Goal: Task Accomplishment & Management: Use online tool/utility

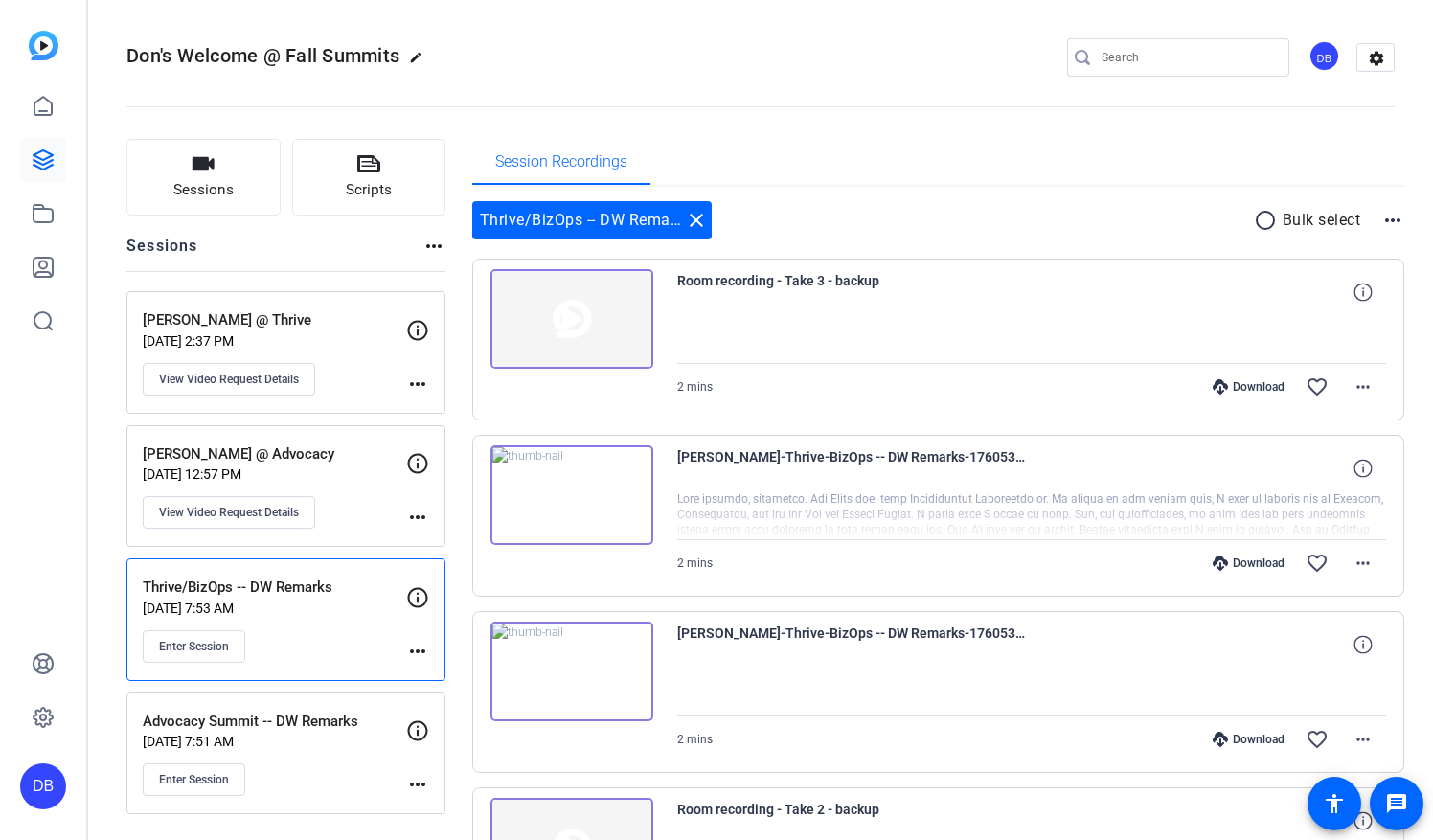
click at [980, 58] on div "Don's Welcome @ Fall Summits edit DB settings" at bounding box center [760, 57] width 1268 height 29
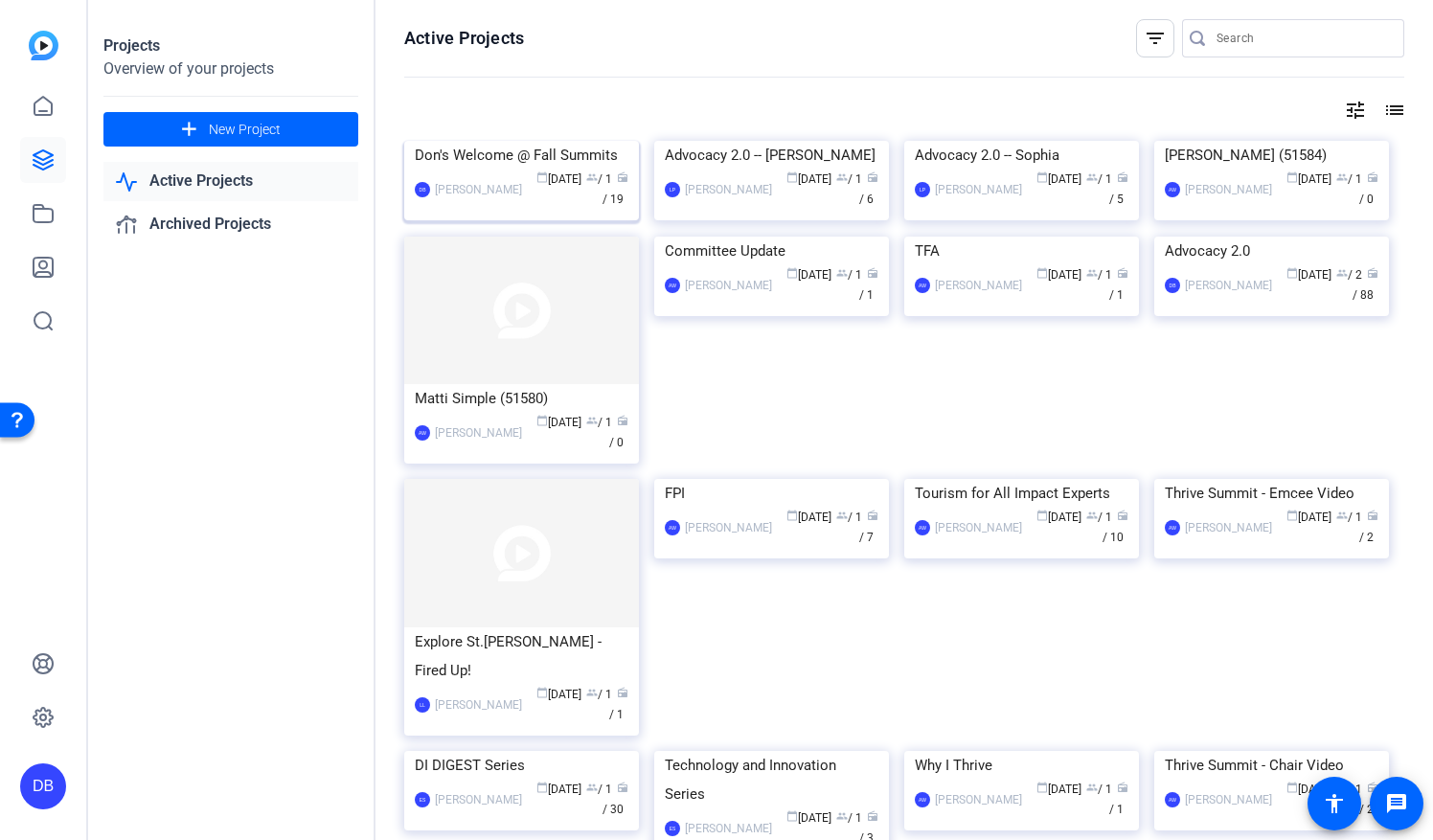
click at [504, 200] on div "[PERSON_NAME]" at bounding box center [478, 189] width 87 height 19
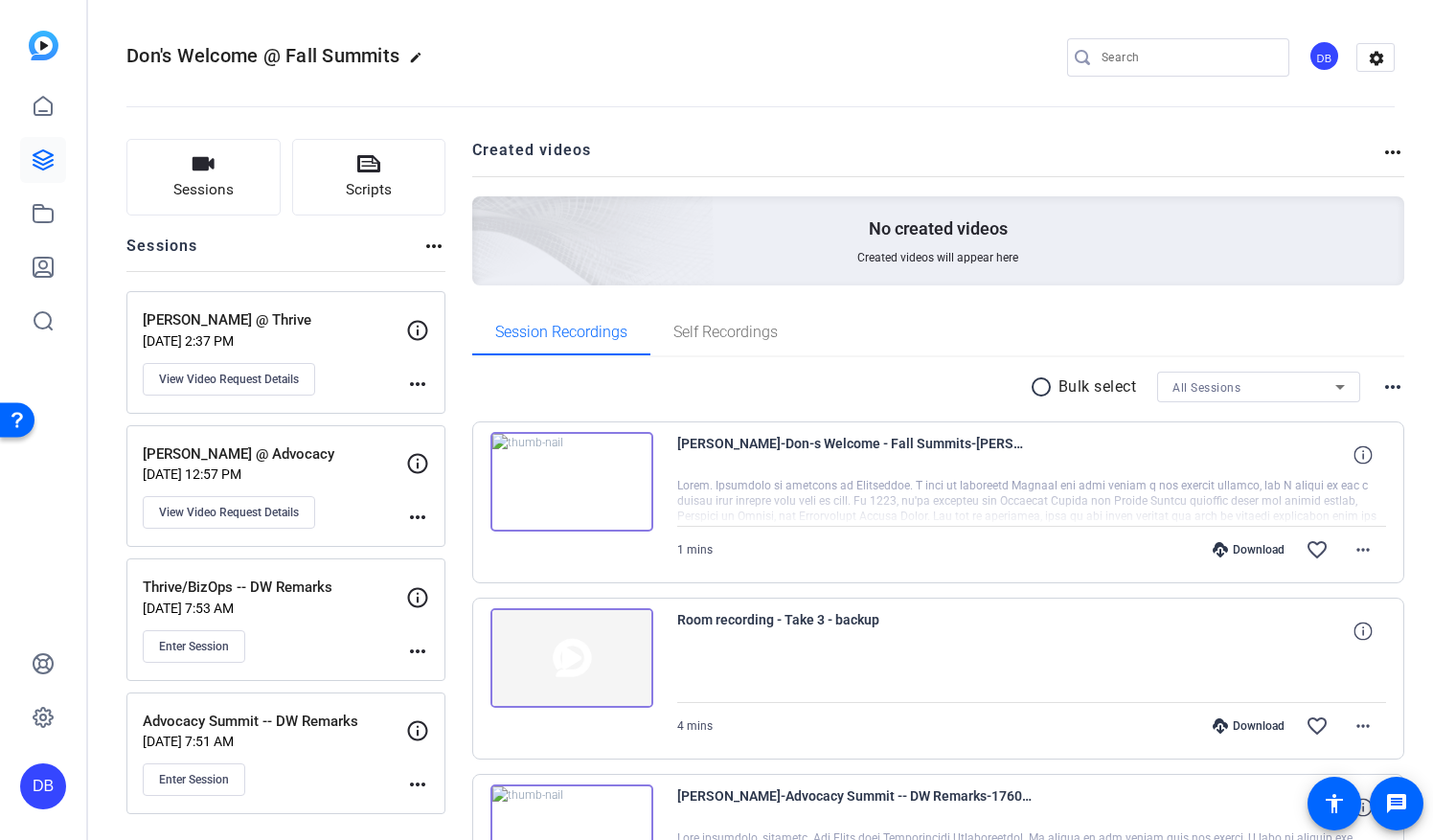
click at [573, 472] on img at bounding box center [571, 482] width 163 height 100
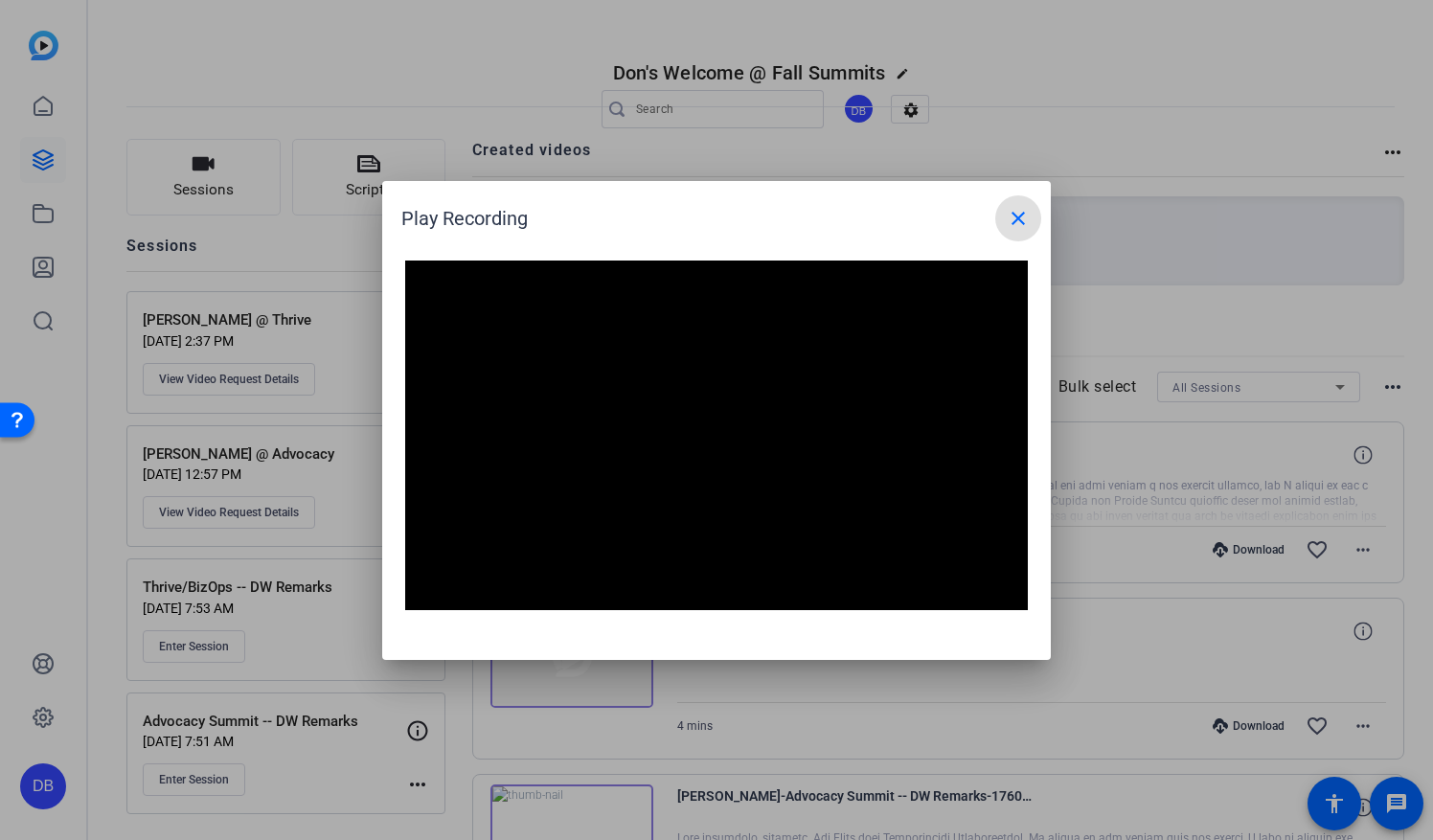
click at [1010, 226] on mat-icon "close" at bounding box center [1018, 217] width 23 height 23
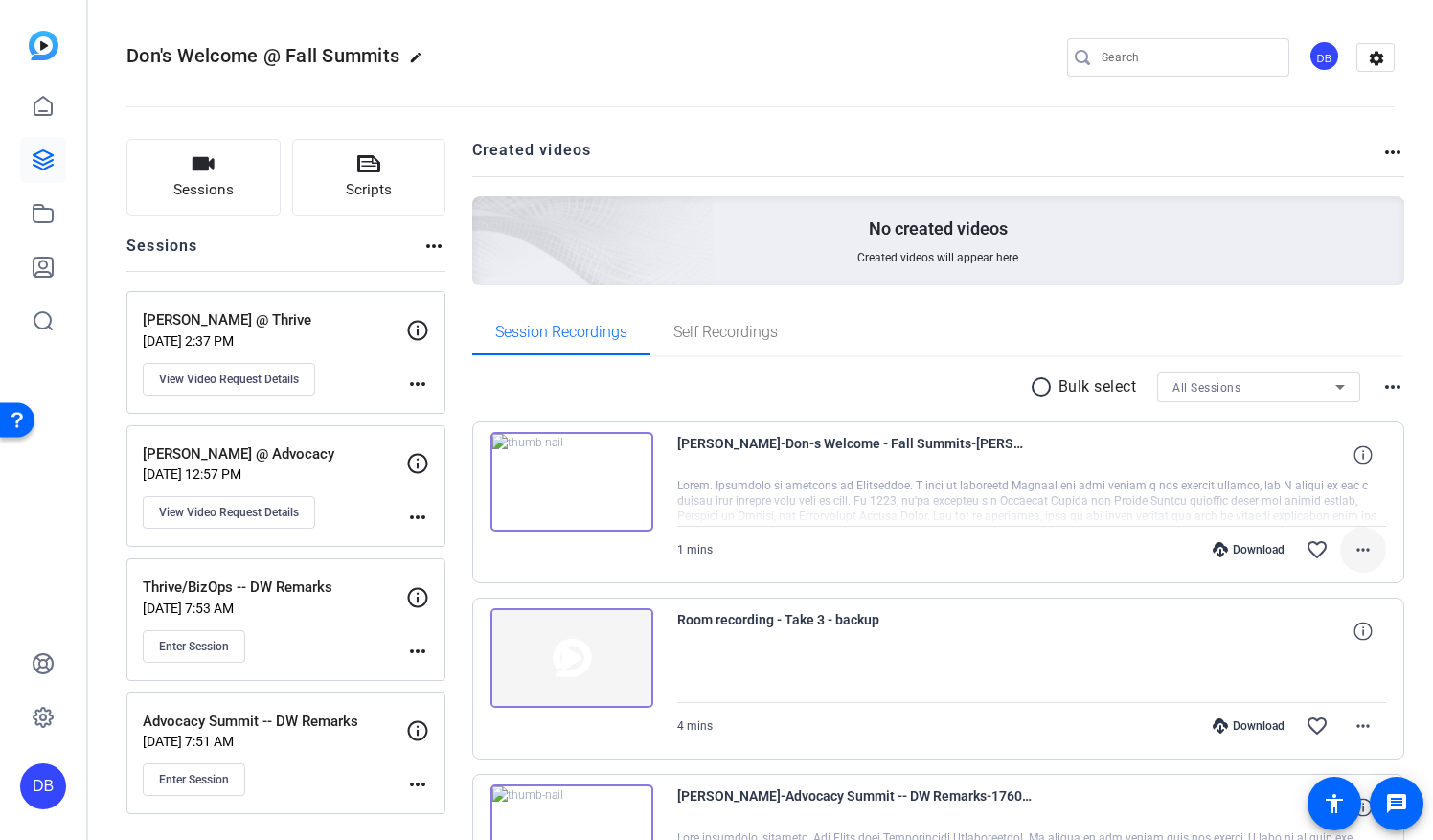
click at [1351, 558] on mat-icon "more_horiz" at bounding box center [1362, 549] width 23 height 23
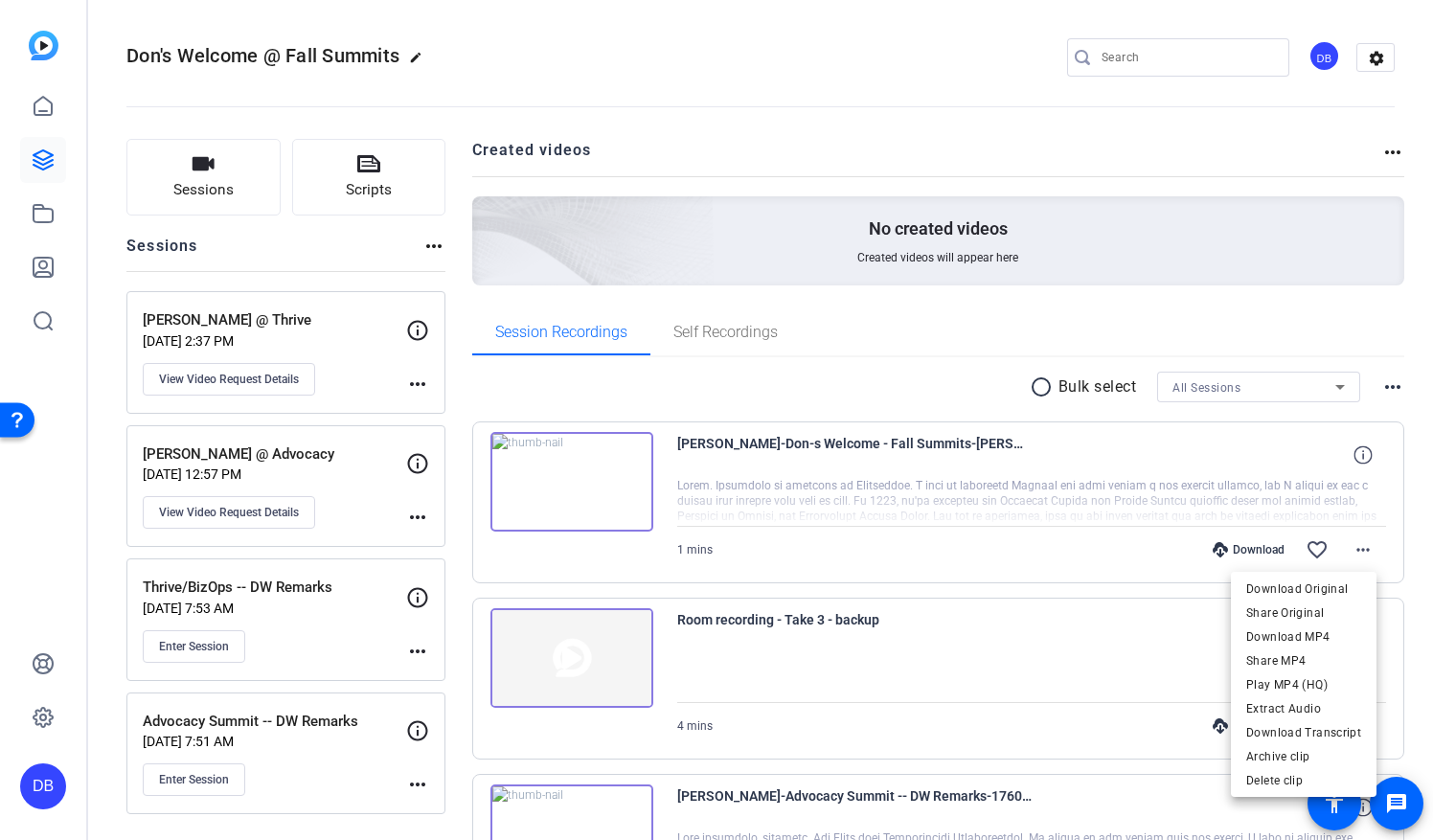
click at [1143, 309] on div at bounding box center [716, 420] width 1433 height 840
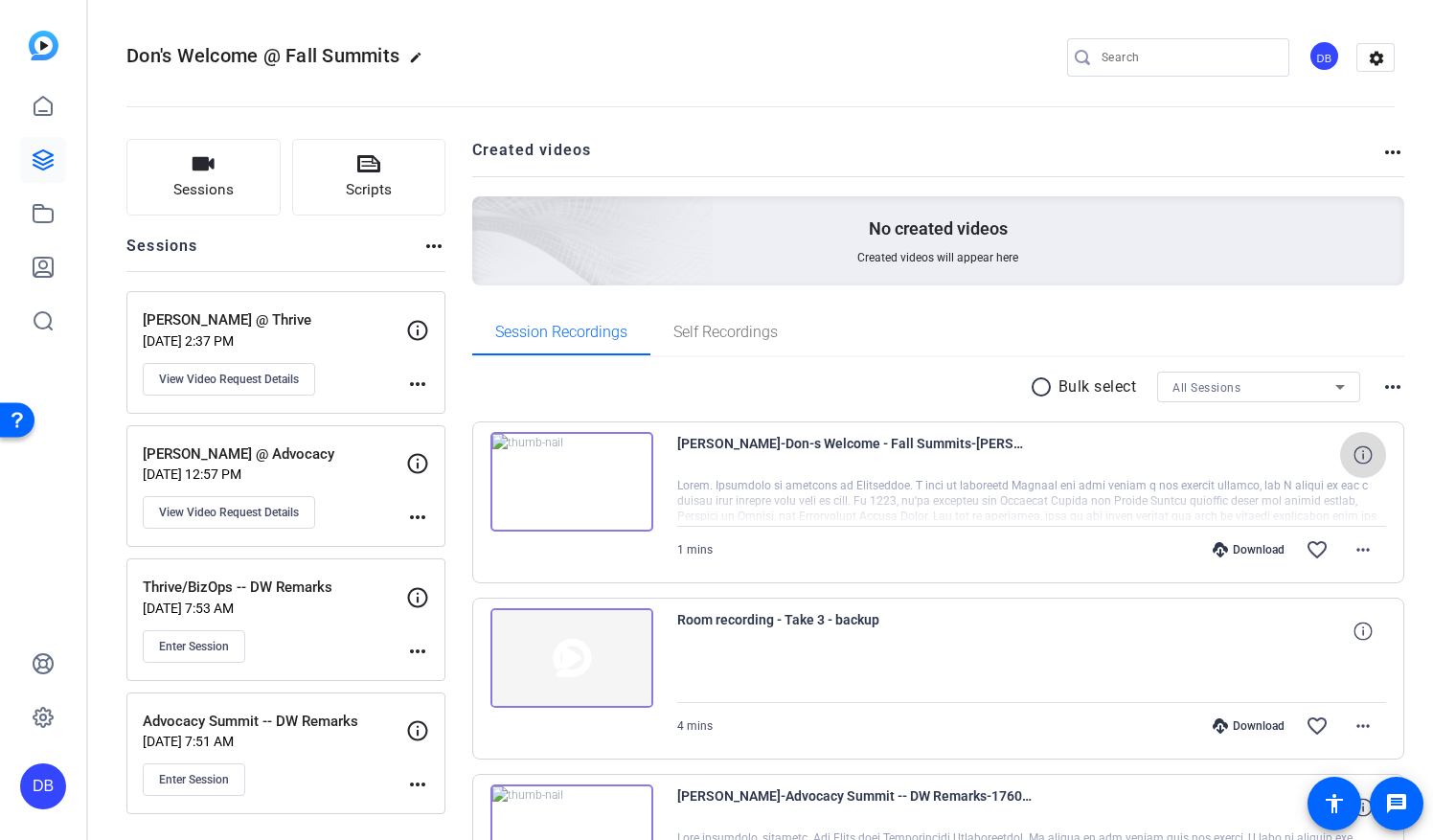
click at [1351, 464] on span at bounding box center [1363, 455] width 46 height 46
click at [823, 396] on div "radio_button_unchecked Bulk select All Sessions more_horiz" at bounding box center [938, 386] width 933 height 31
click at [47, 157] on icon at bounding box center [43, 160] width 19 height 19
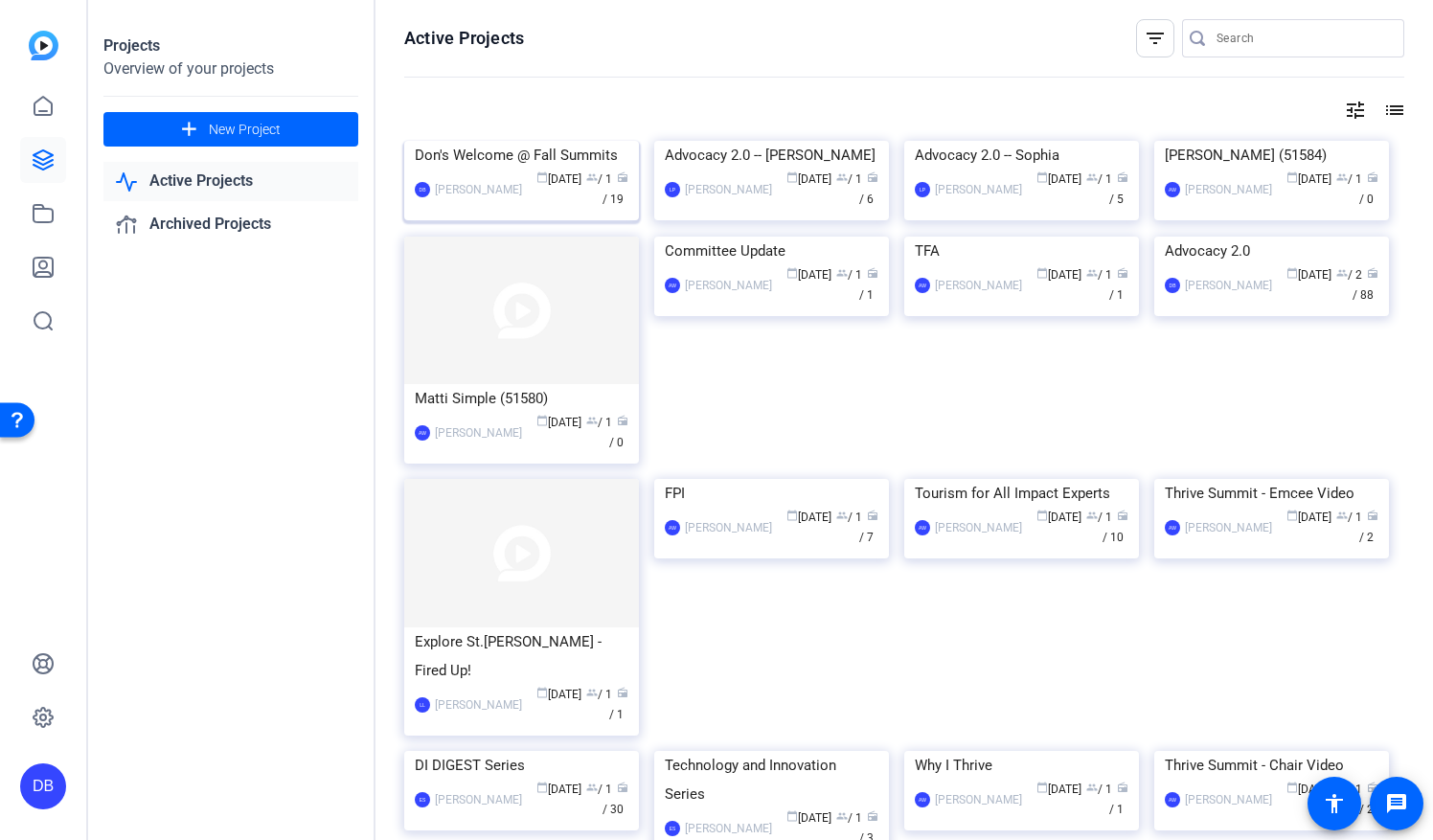
click at [462, 200] on div "[PERSON_NAME]" at bounding box center [478, 189] width 87 height 19
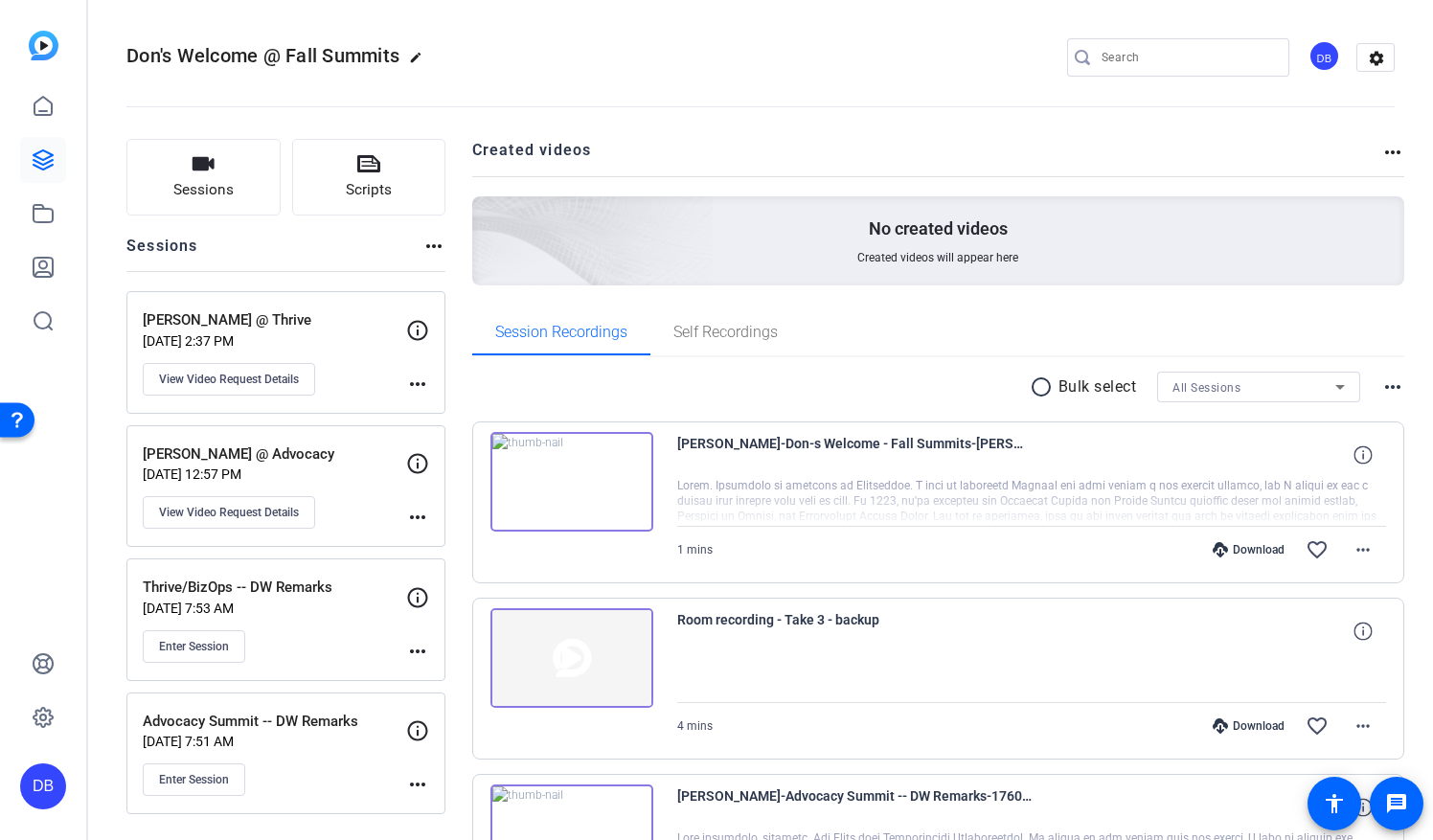
click at [552, 154] on h2 "Created videos" at bounding box center [927, 157] width 910 height 37
click at [1381, 155] on mat-icon "more_horiz" at bounding box center [1392, 152] width 23 height 23
click at [1380, 155] on div at bounding box center [716, 420] width 1433 height 840
click at [50, 660] on icon at bounding box center [43, 663] width 23 height 23
click at [46, 49] on img at bounding box center [44, 46] width 30 height 30
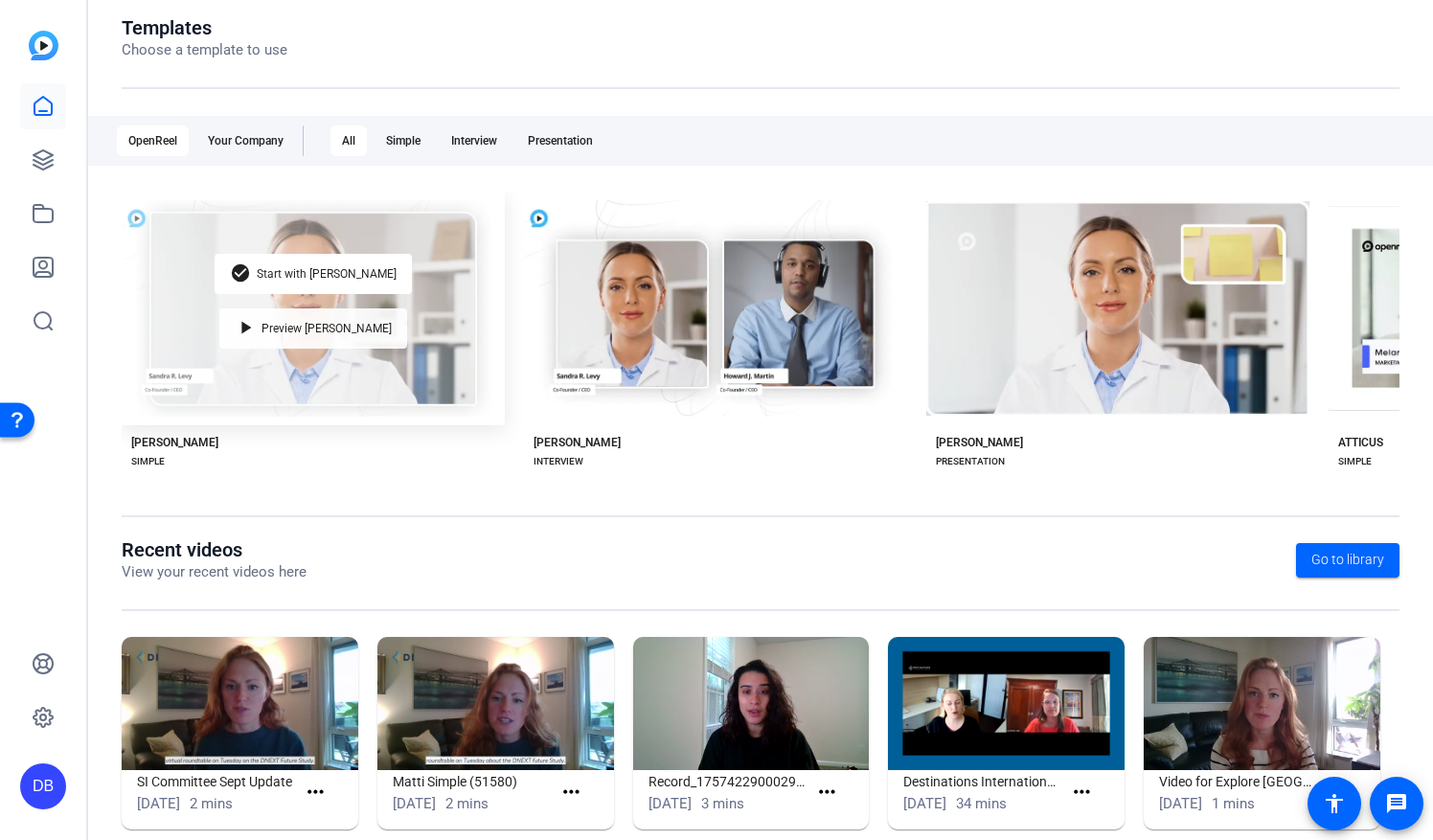
scroll to position [245, 0]
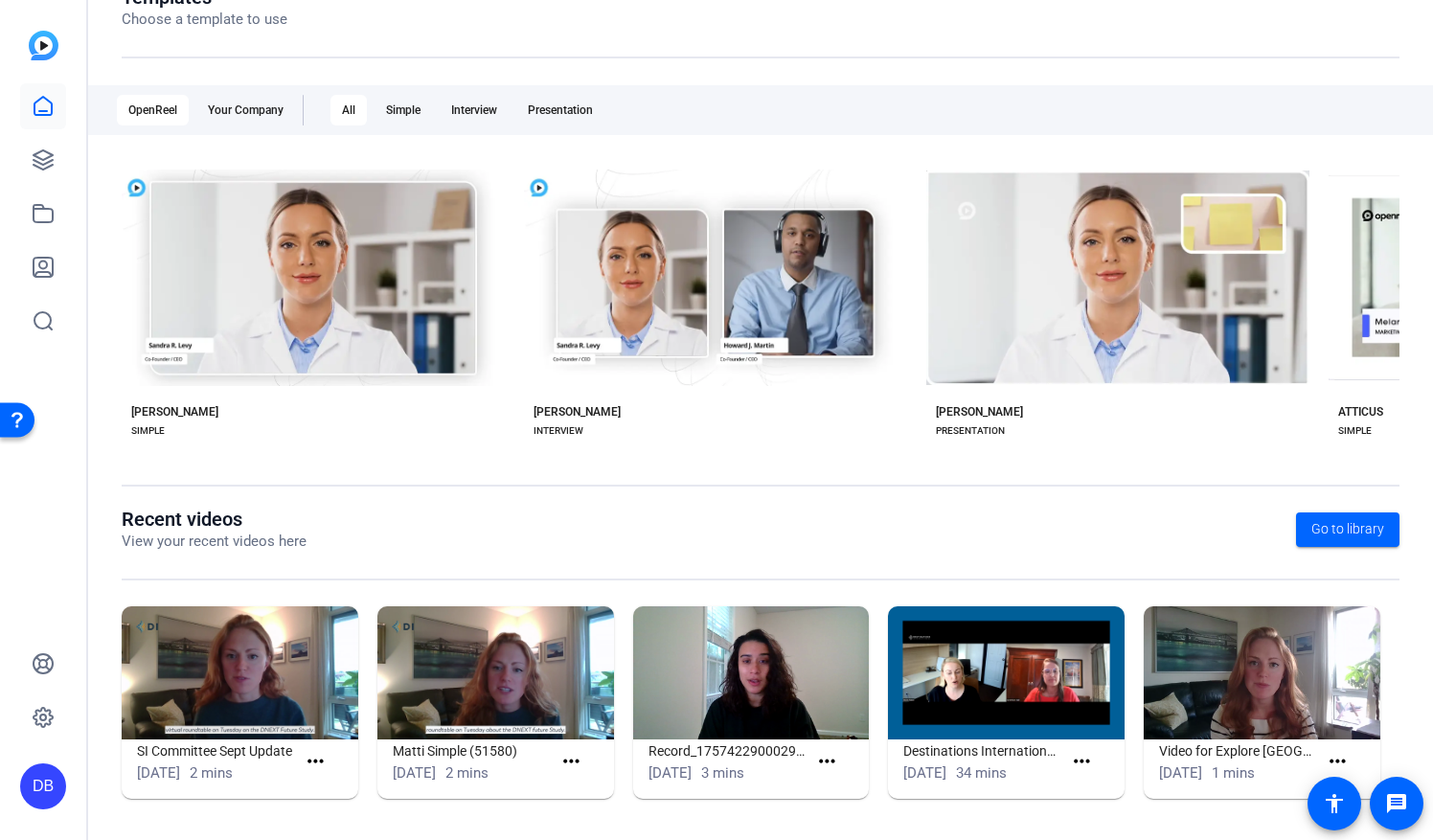
click at [749, 668] on img at bounding box center [750, 672] width 237 height 133
click at [711, 768] on div "Record_1757422900029_webcam" at bounding box center [723, 787] width 192 height 38
click at [725, 704] on img at bounding box center [750, 672] width 237 height 133
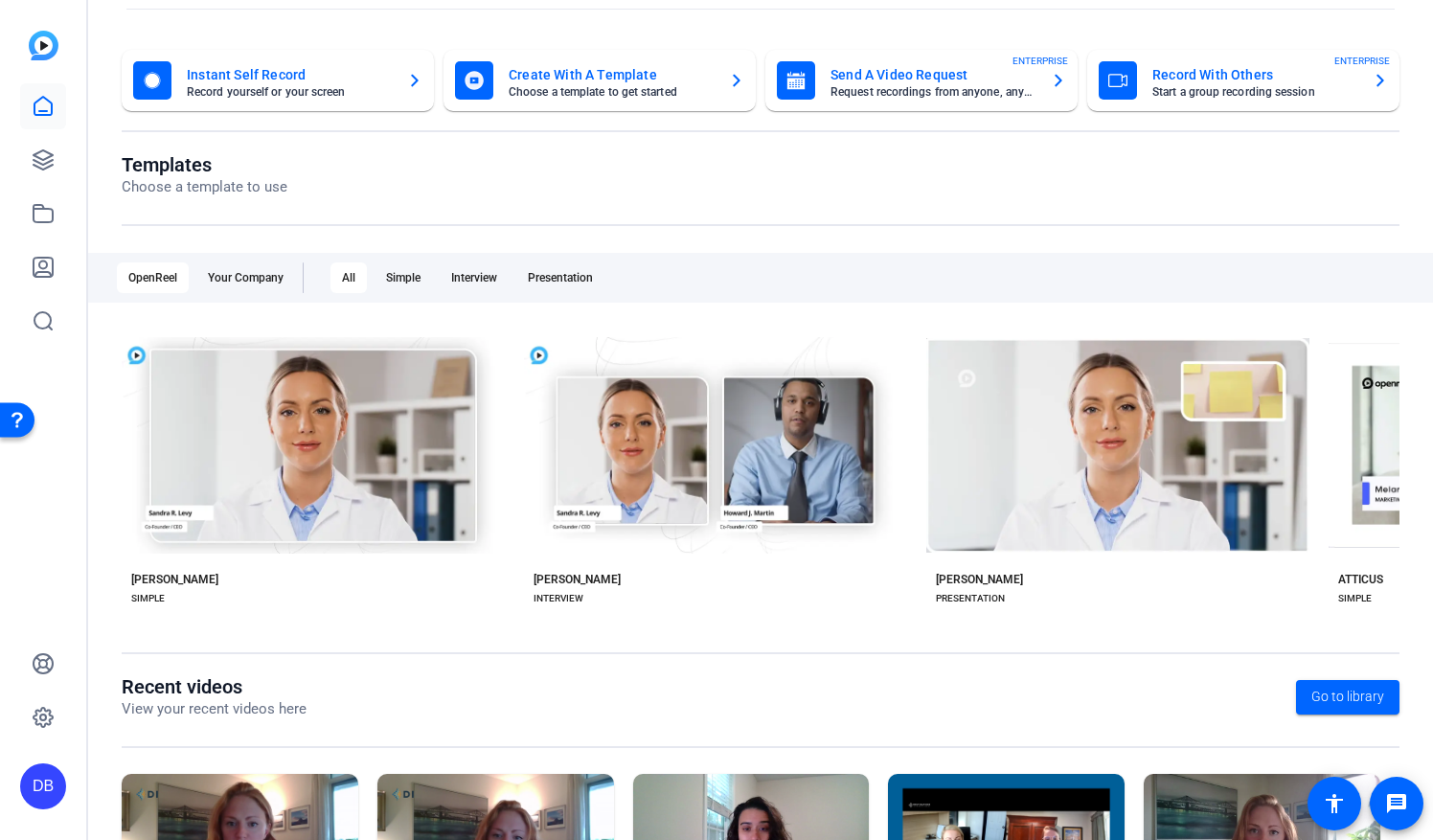
scroll to position [0, 0]
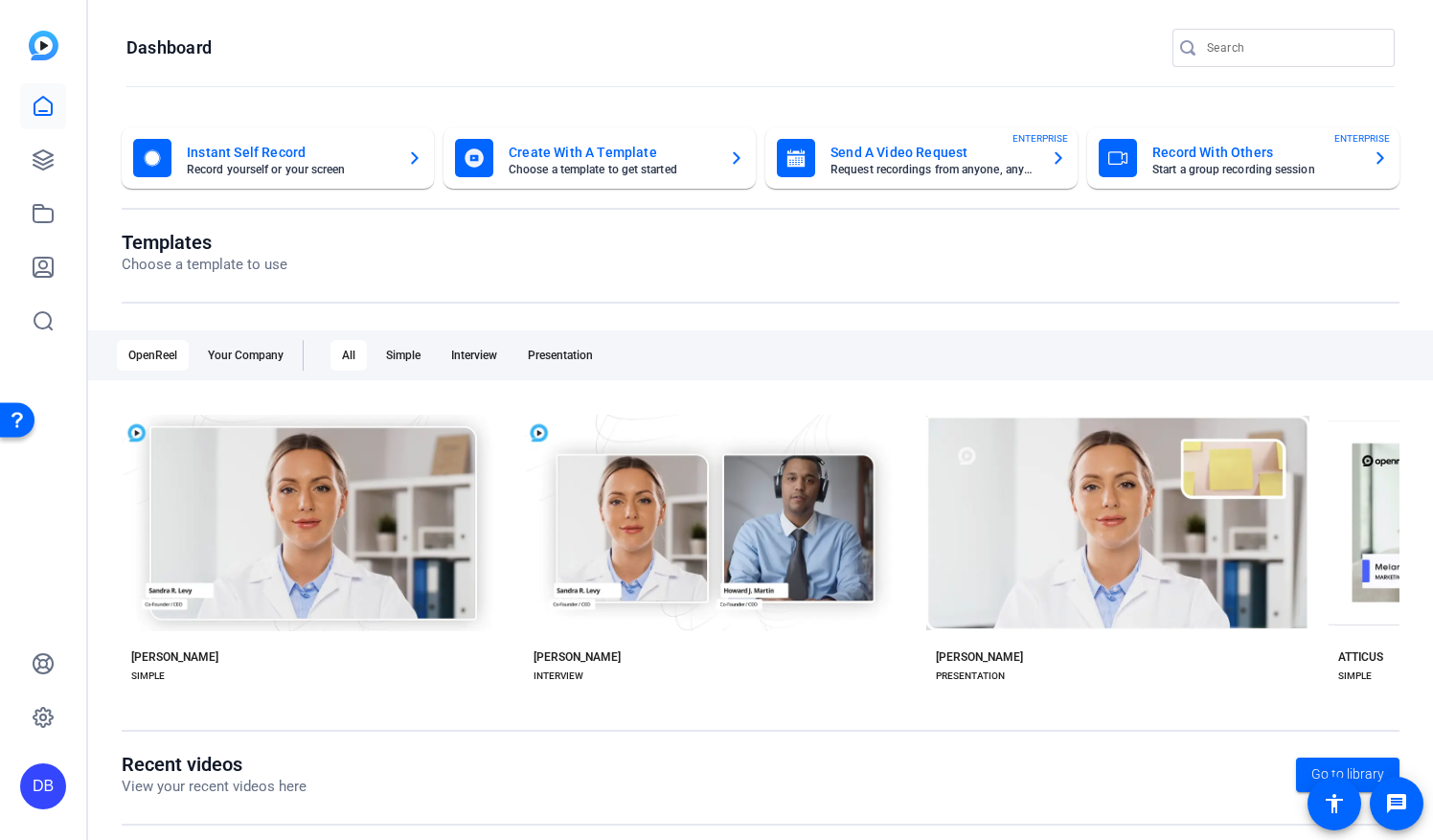
click at [649, 162] on mat-card-title "Create With A Template" at bounding box center [611, 152] width 205 height 23
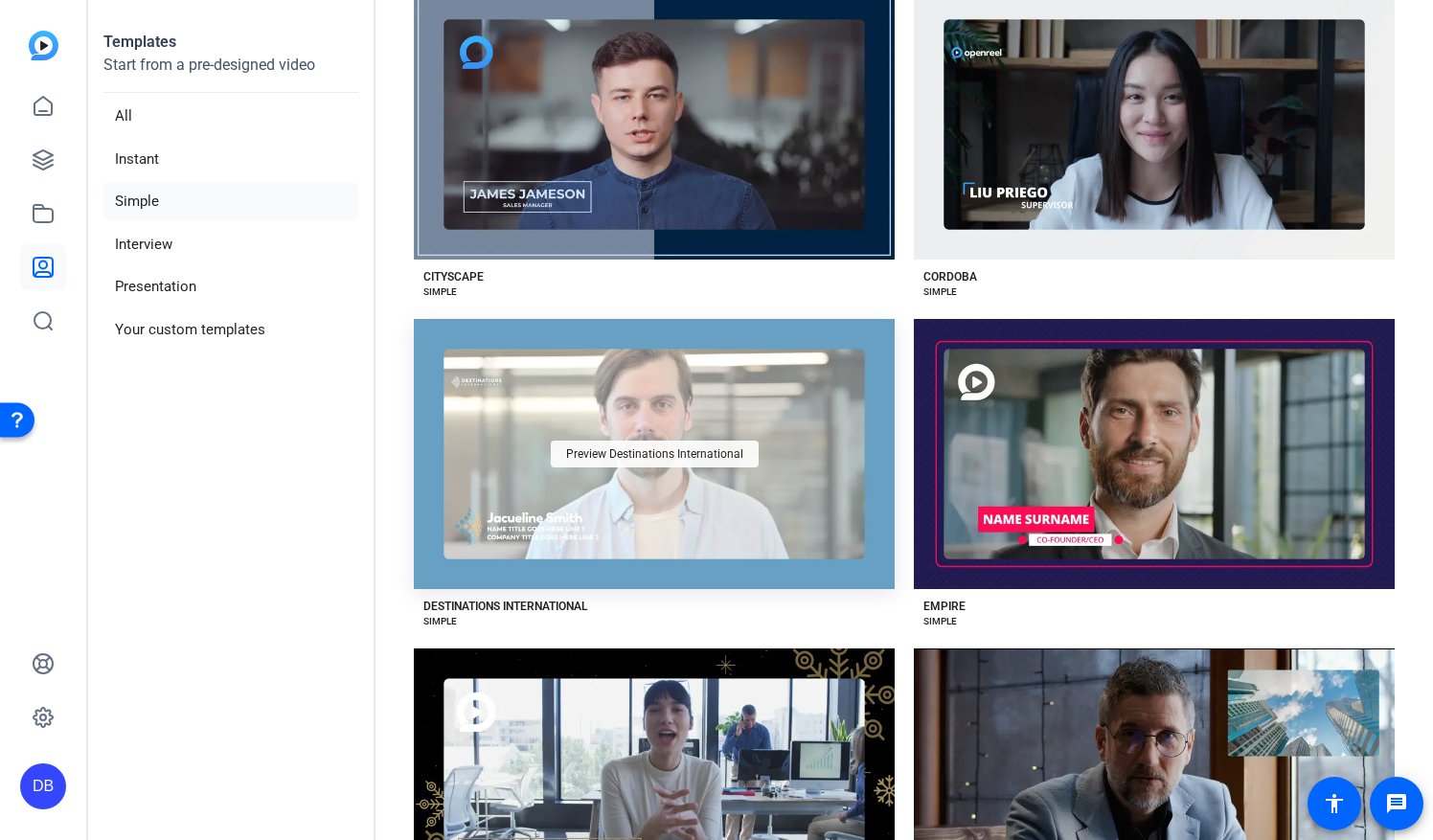
scroll to position [1437, 0]
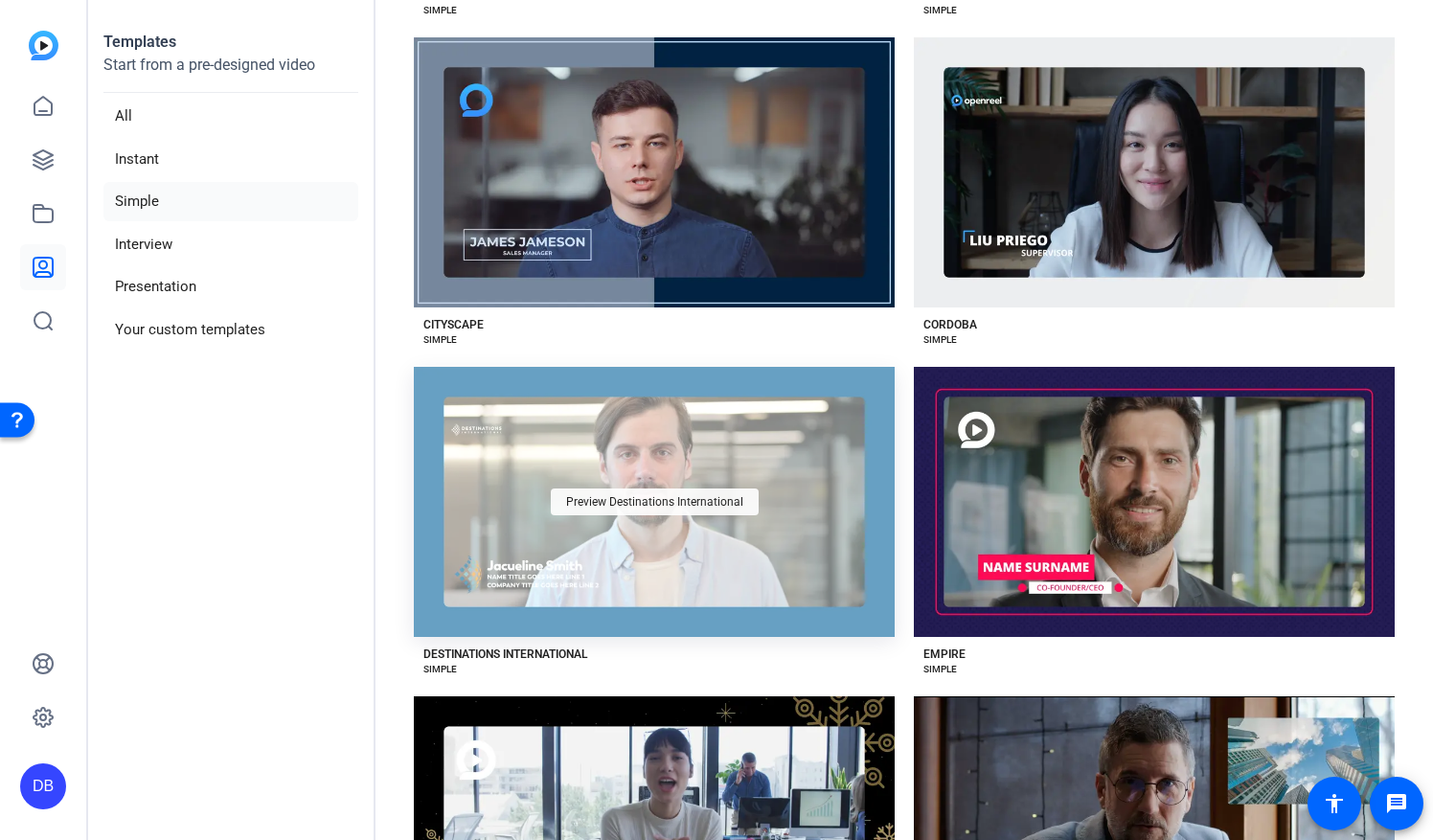
click at [749, 489] on div "Preview Destinations International" at bounding box center [655, 502] width 208 height 27
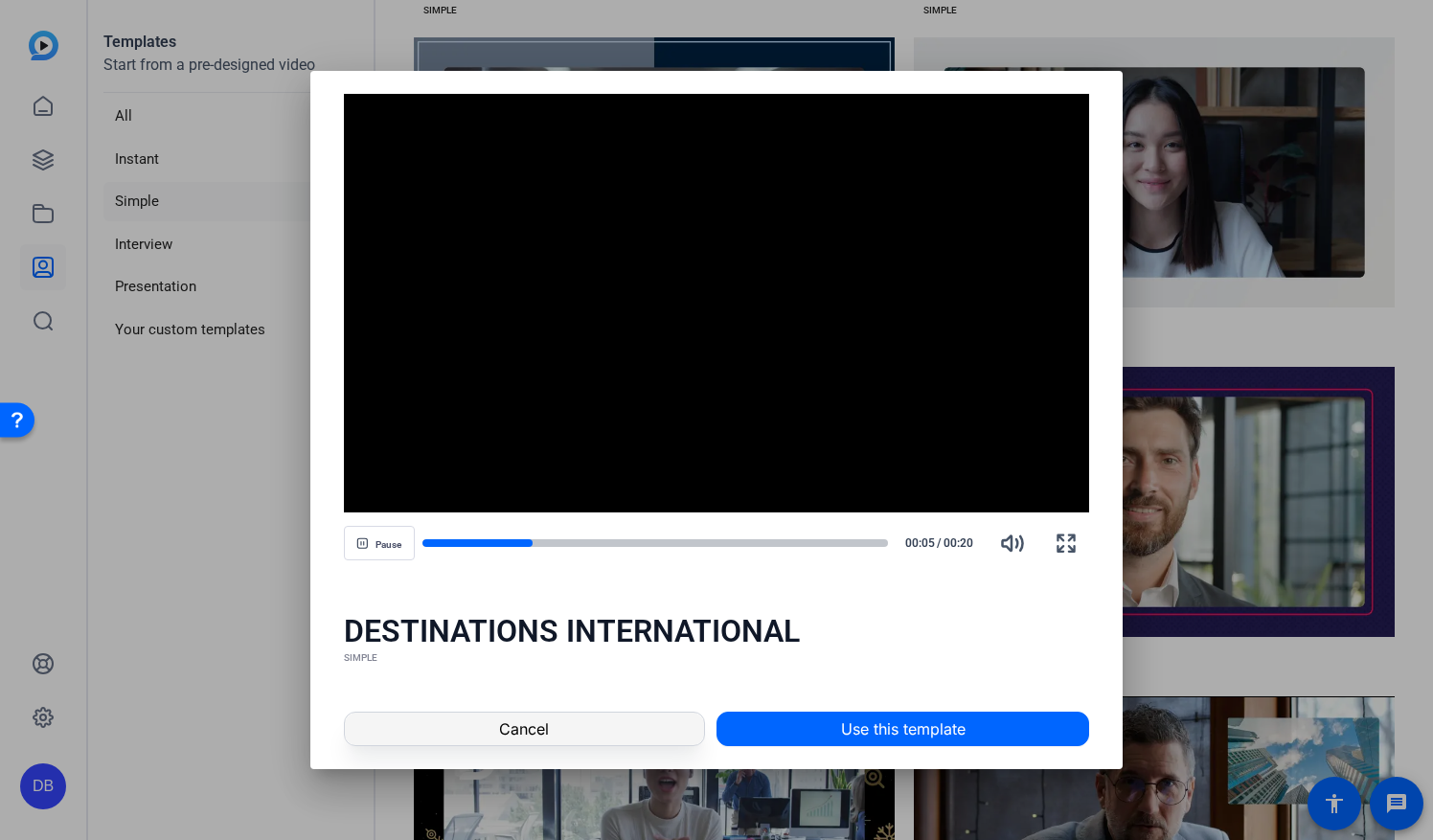
click at [499, 716] on span at bounding box center [525, 728] width 359 height 46
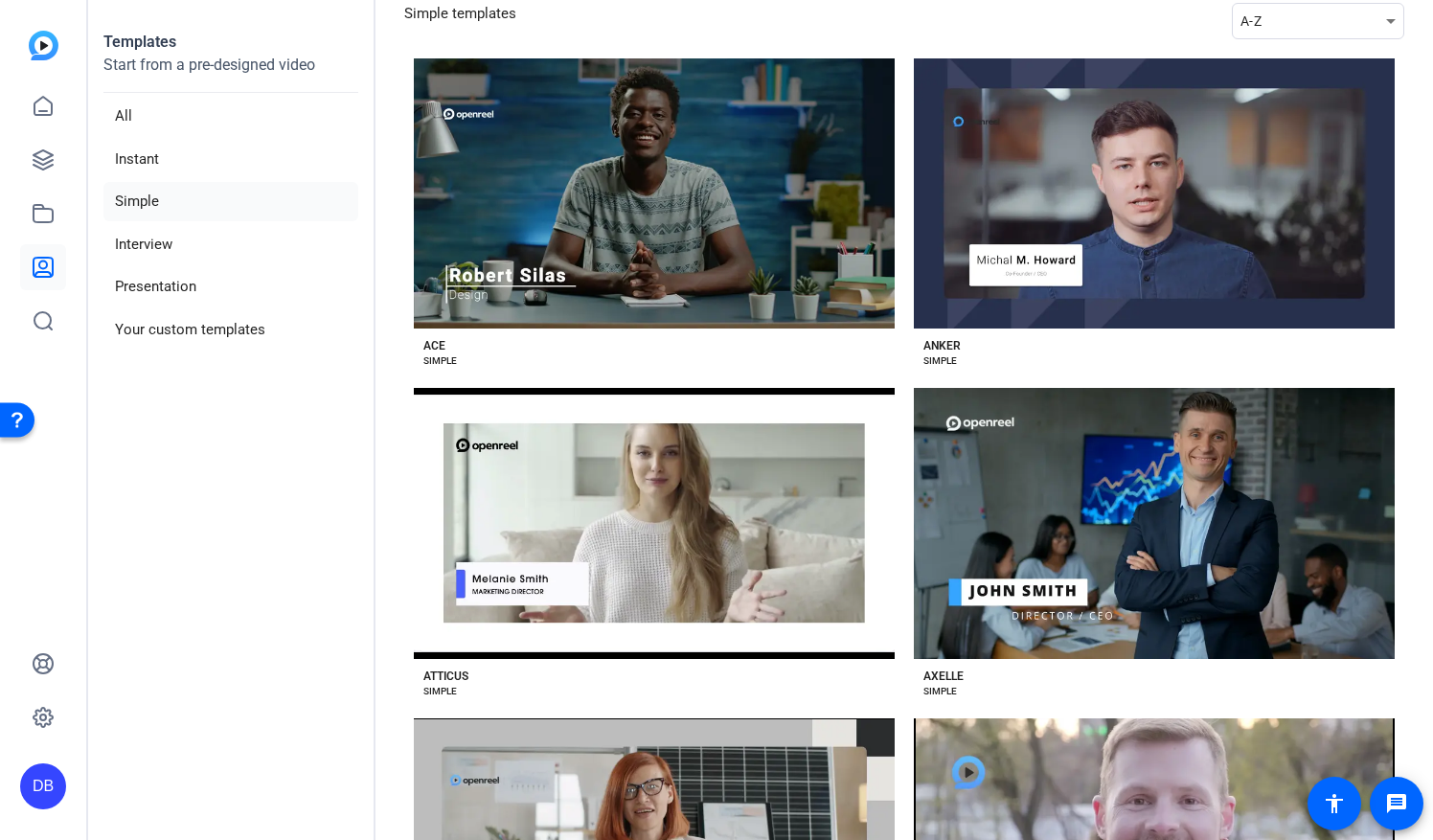
scroll to position [96, 0]
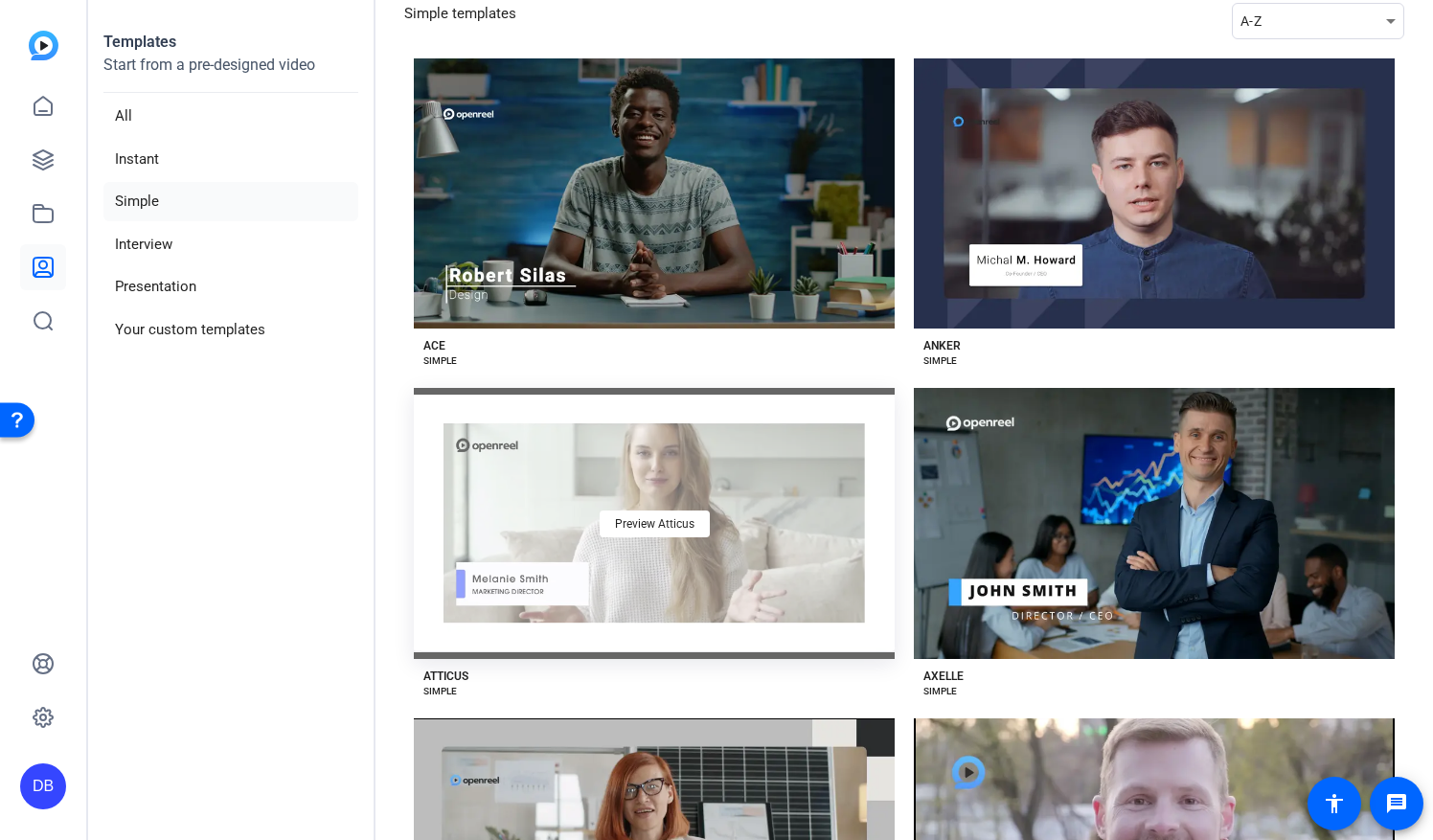
click at [485, 512] on div "Preview Atticus" at bounding box center [655, 523] width 481 height 270
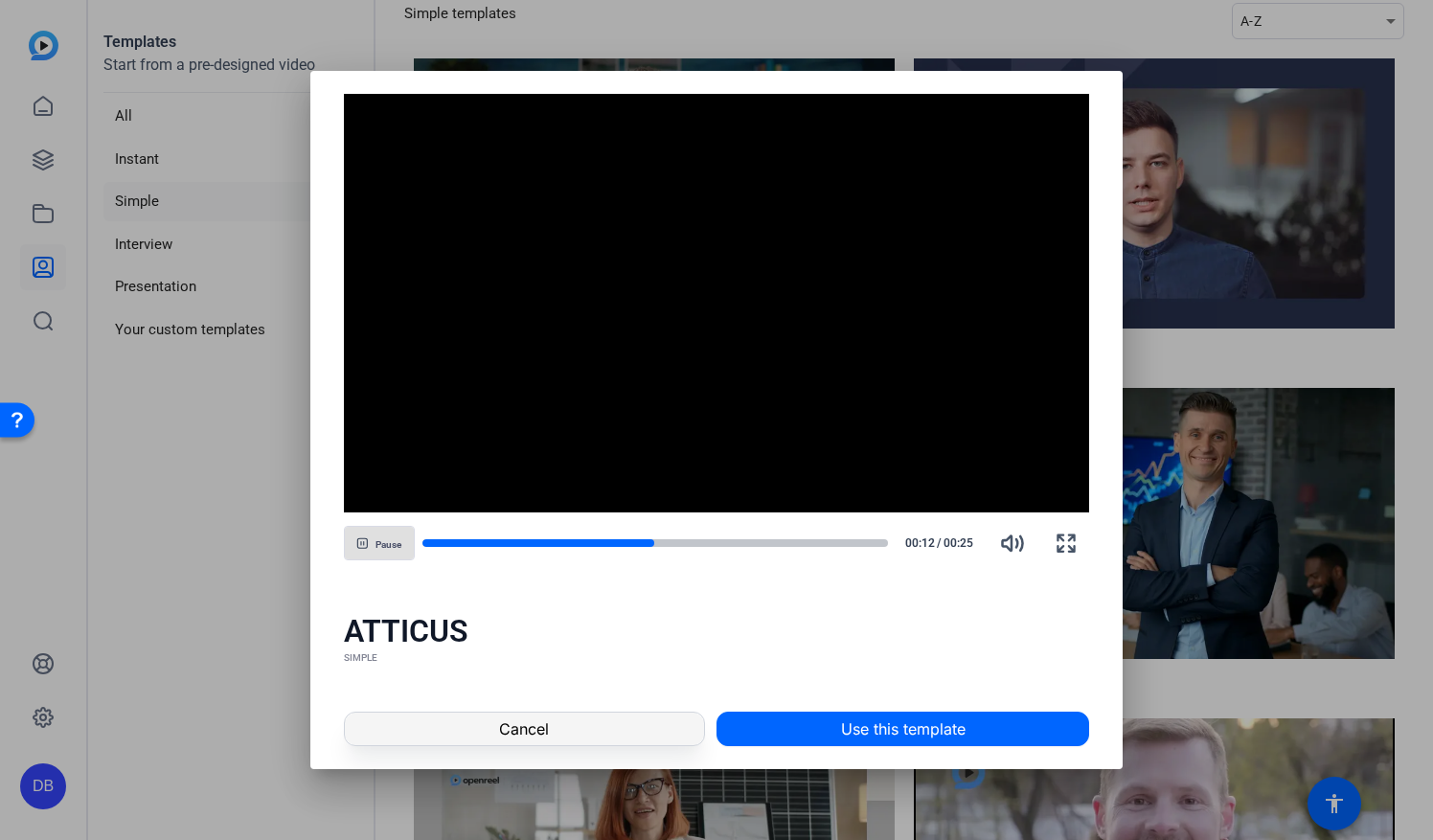
click at [390, 722] on span at bounding box center [525, 728] width 359 height 46
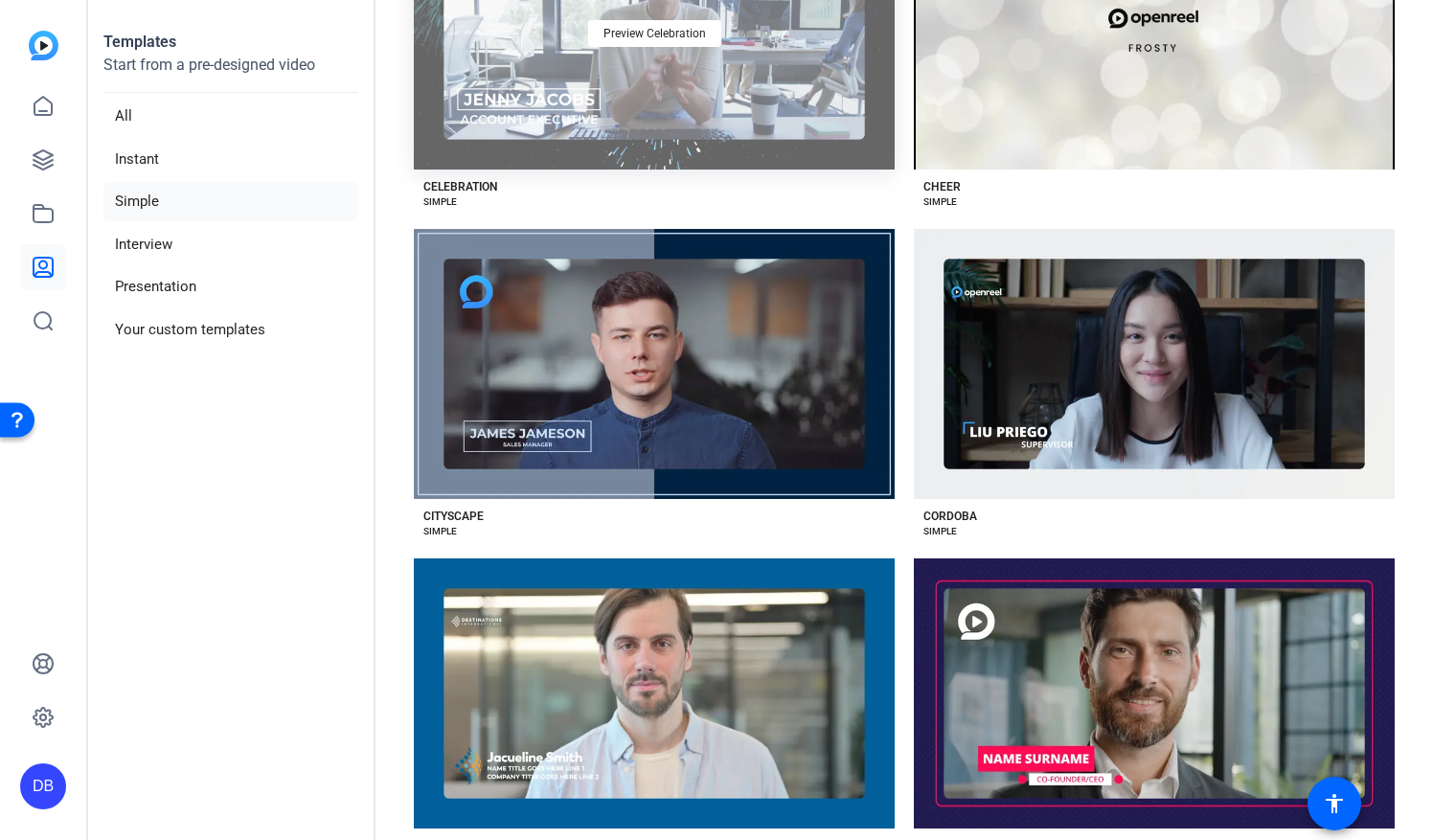
scroll to position [1628, 0]
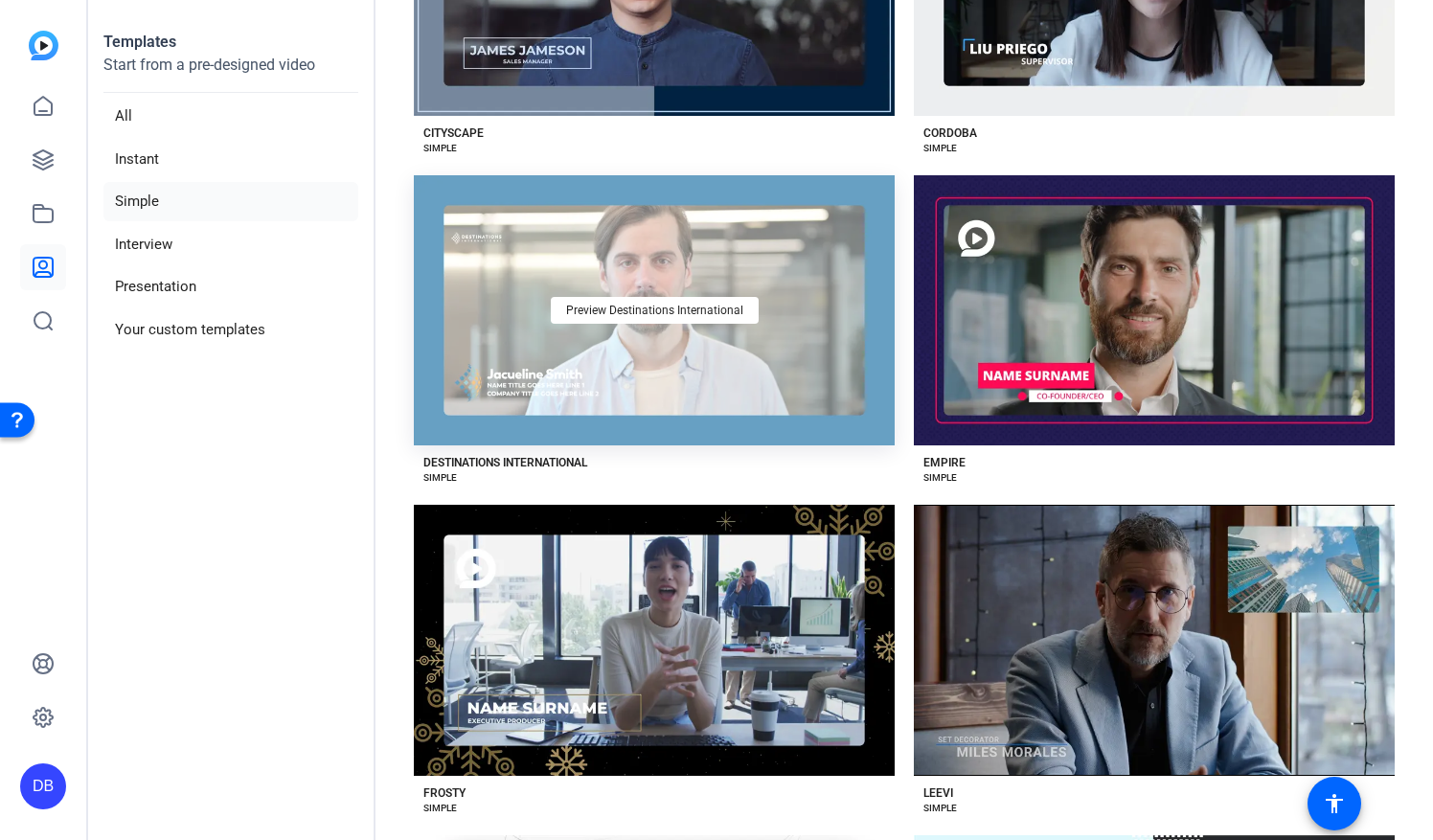
click at [715, 369] on div "Preview Destinations International" at bounding box center [655, 310] width 481 height 270
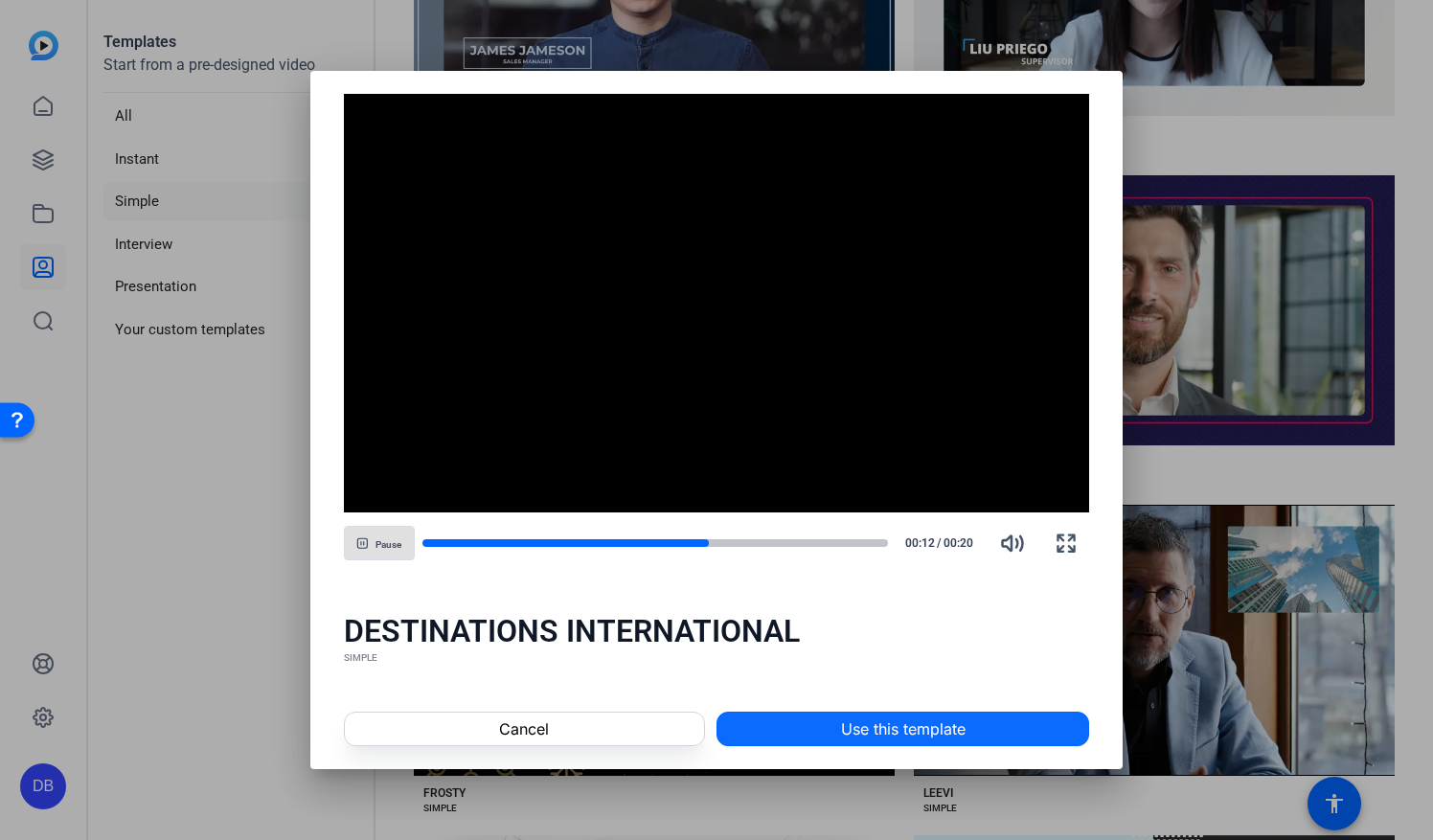
click at [889, 721] on span "Use this template" at bounding box center [903, 728] width 125 height 23
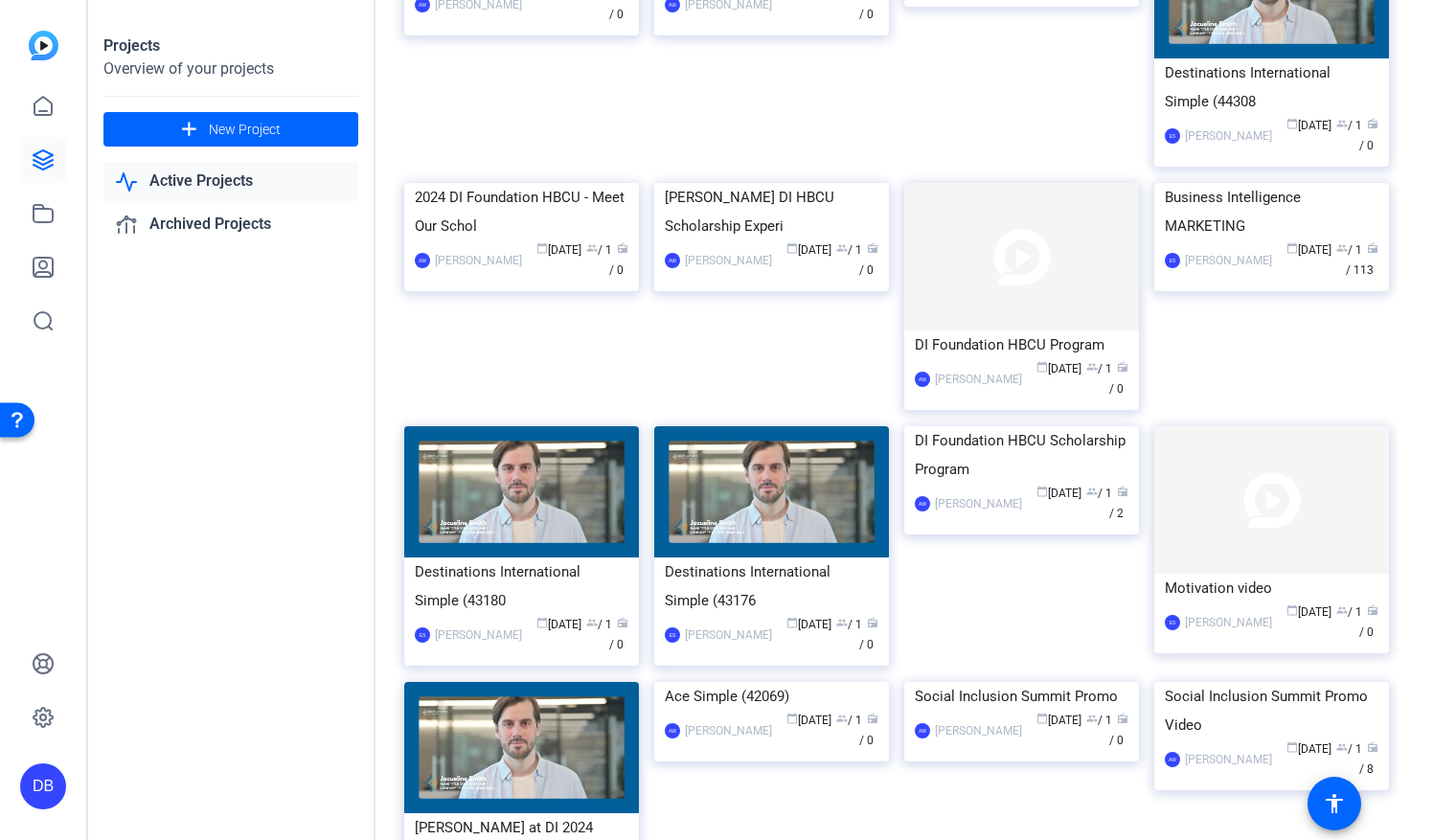
scroll to position [1342, 0]
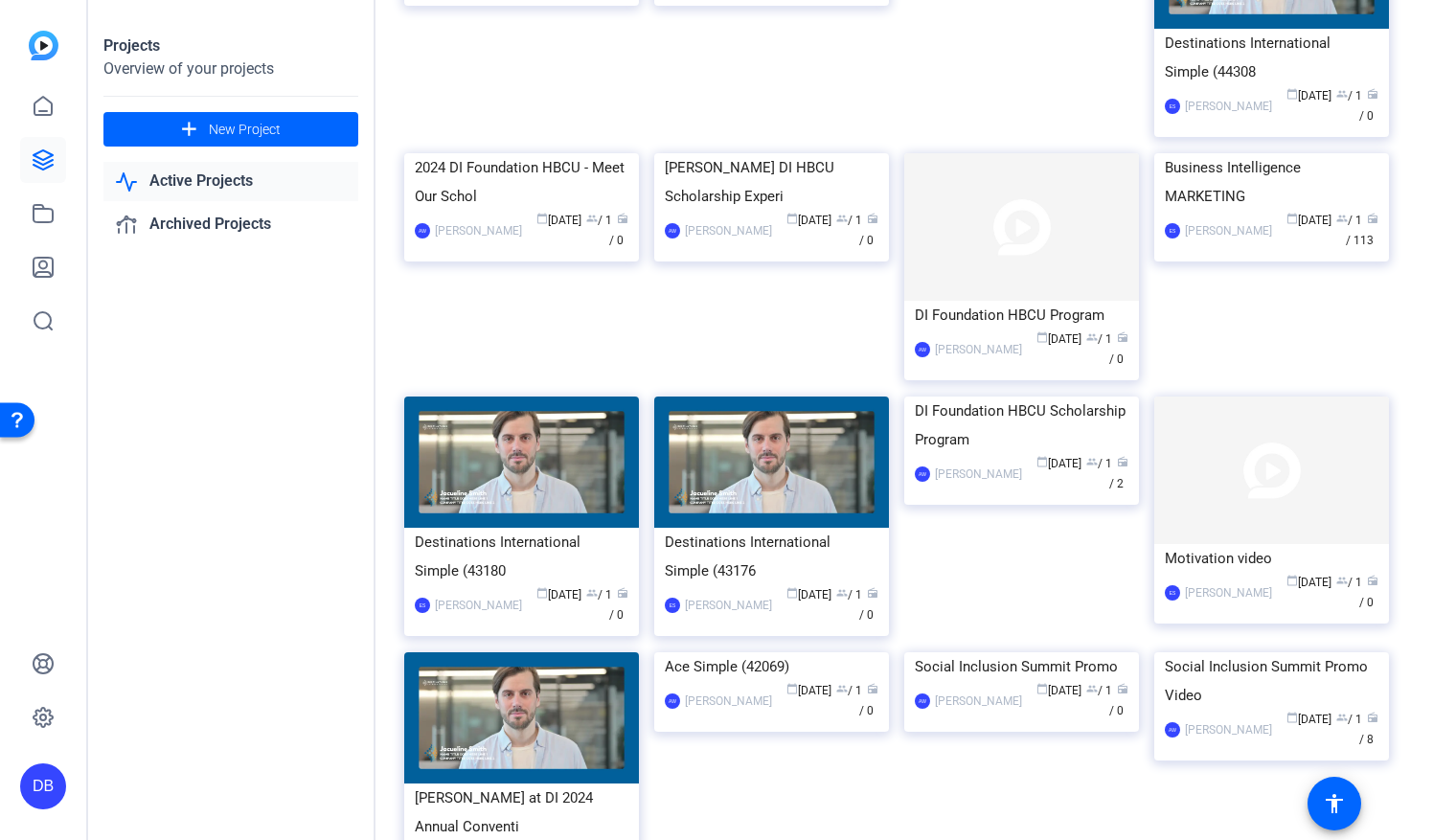
click at [251, 190] on link "Active Projects" at bounding box center [231, 181] width 254 height 39
click at [203, 180] on link "Active Projects" at bounding box center [231, 181] width 254 height 39
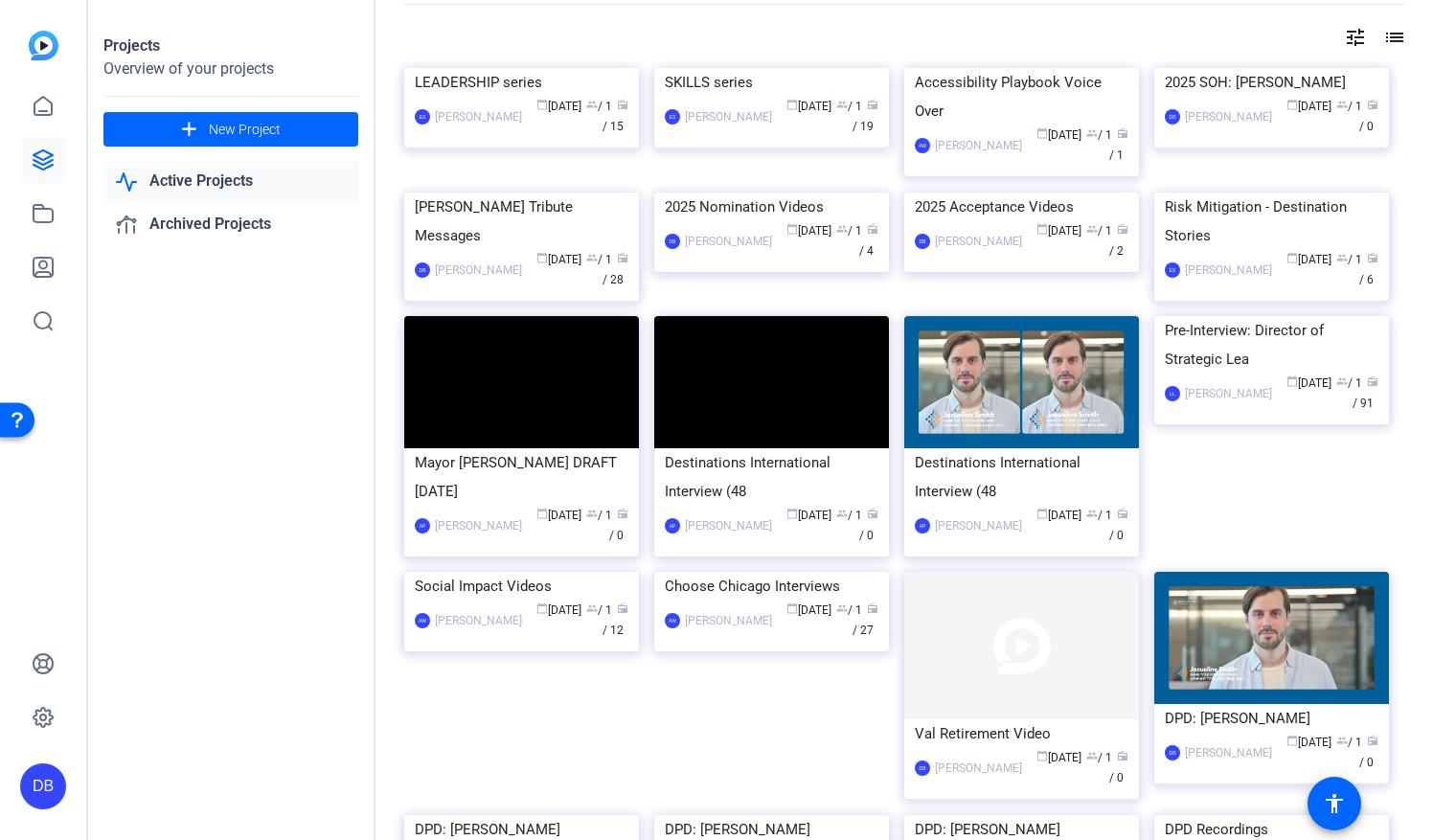
scroll to position [0, 0]
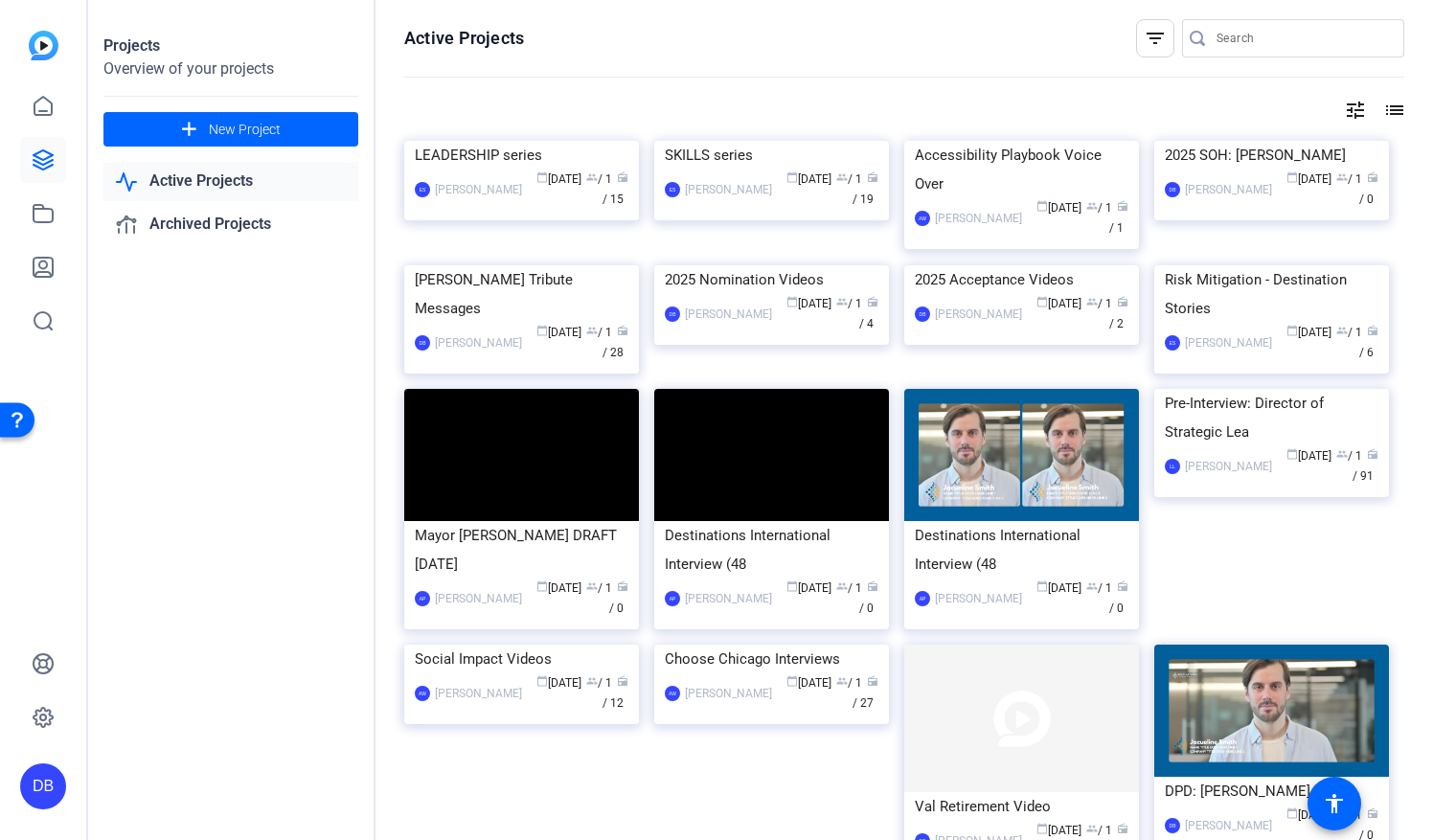
click at [206, 180] on link "Active Projects" at bounding box center [231, 181] width 254 height 39
click at [34, 159] on icon at bounding box center [43, 160] width 23 height 23
click at [183, 180] on link "Active Projects" at bounding box center [231, 181] width 254 height 39
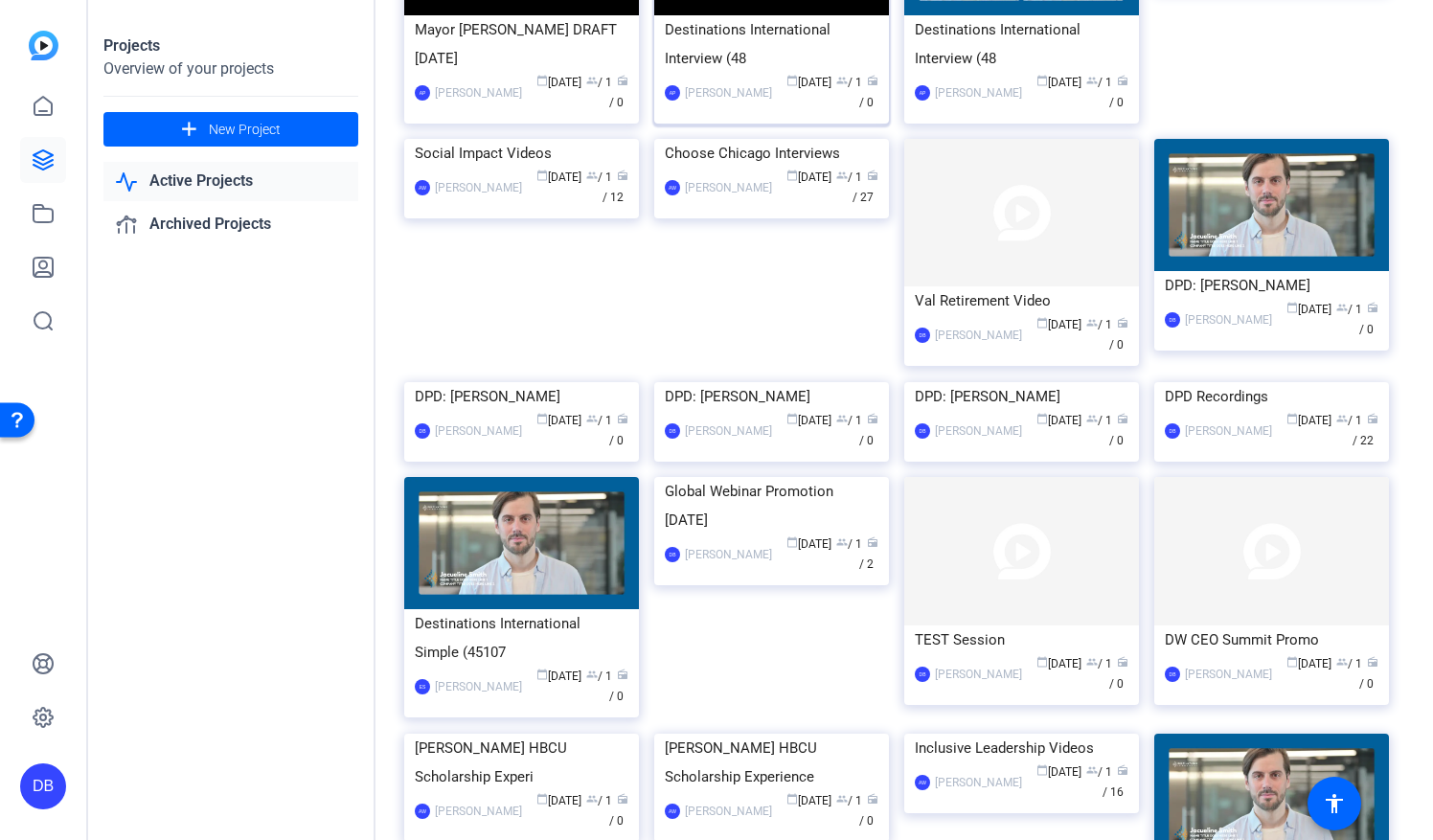
scroll to position [479, 0]
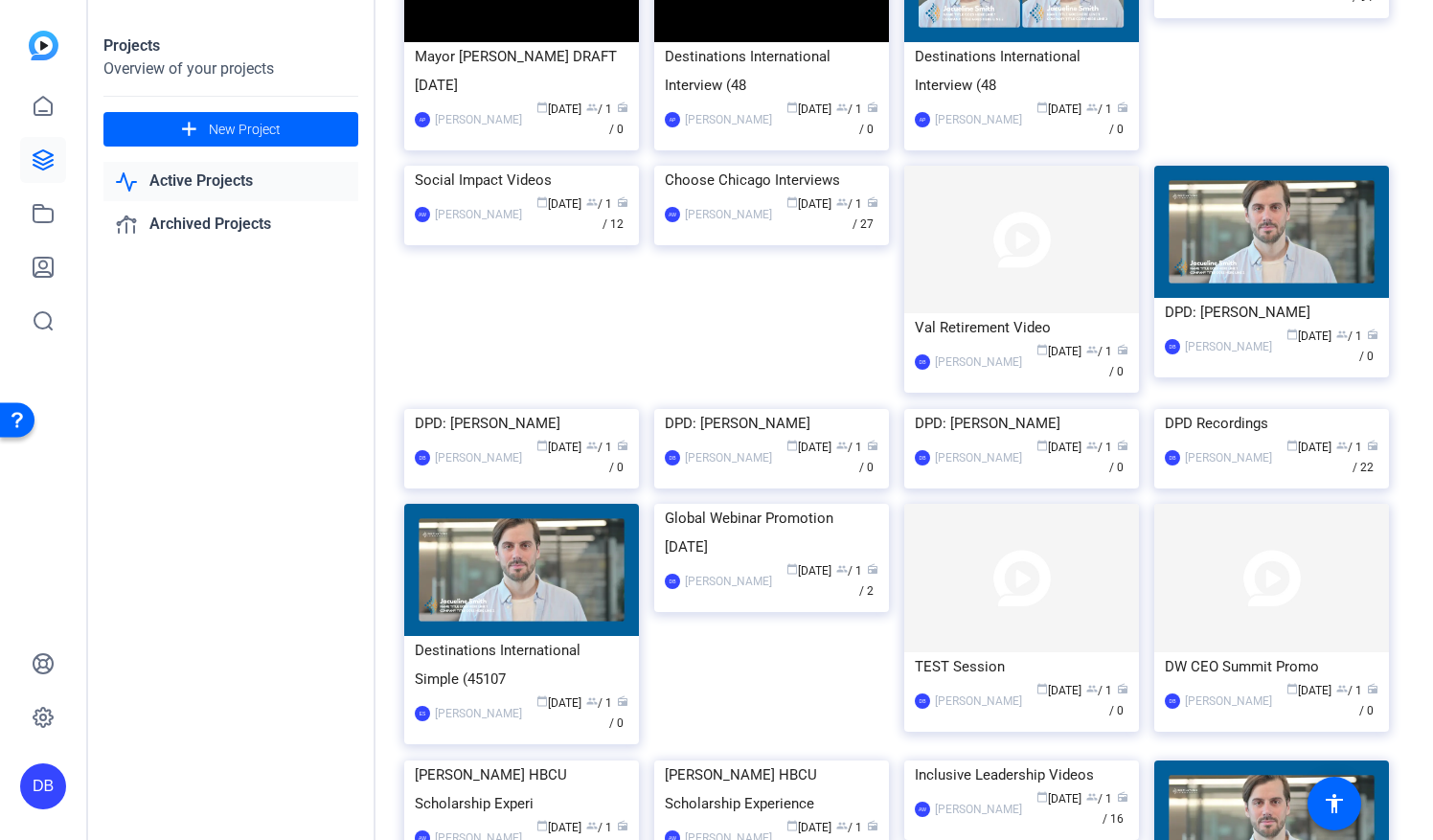
click at [46, 50] on img at bounding box center [44, 46] width 30 height 30
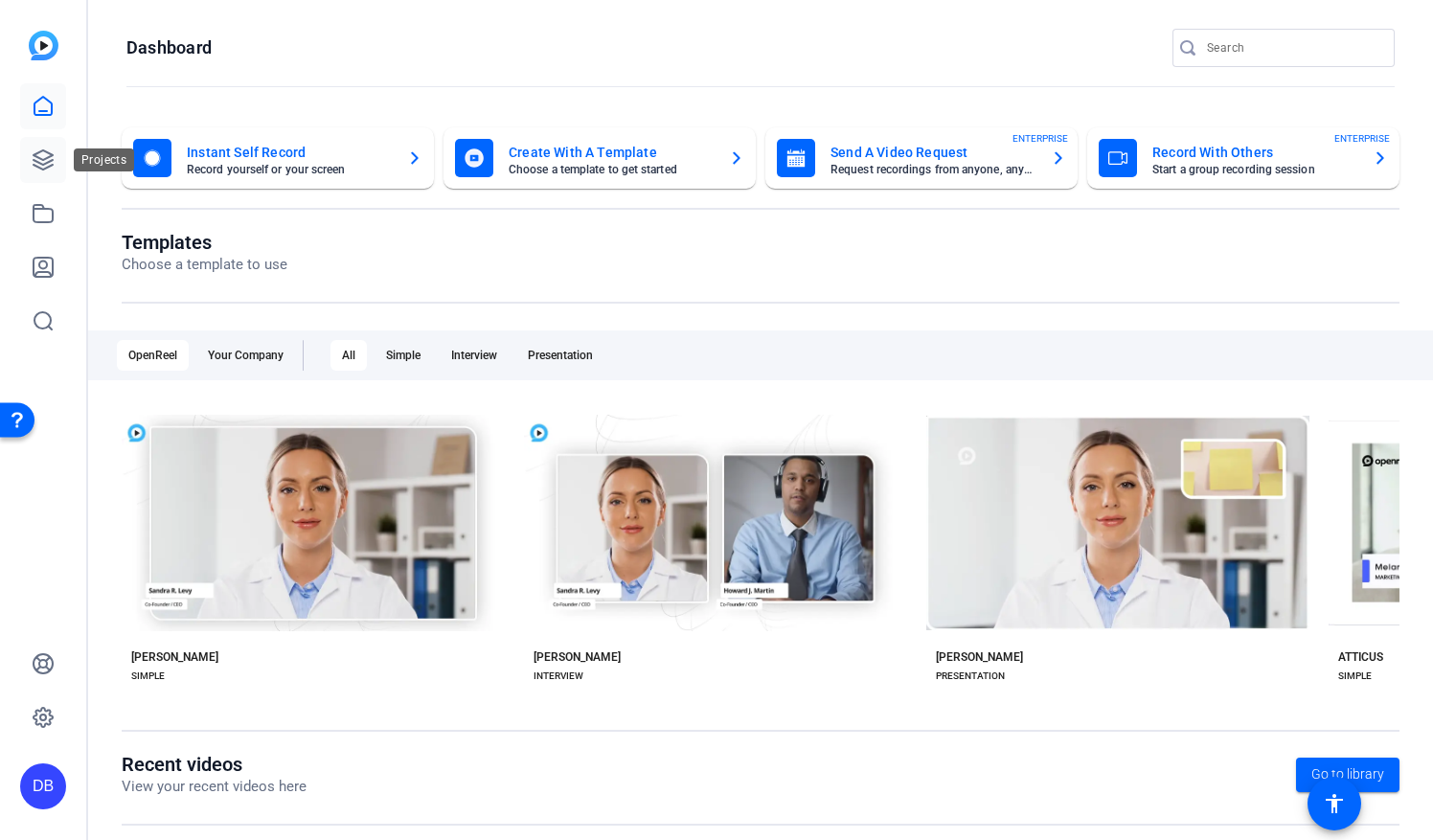
click at [45, 165] on icon at bounding box center [43, 160] width 23 height 23
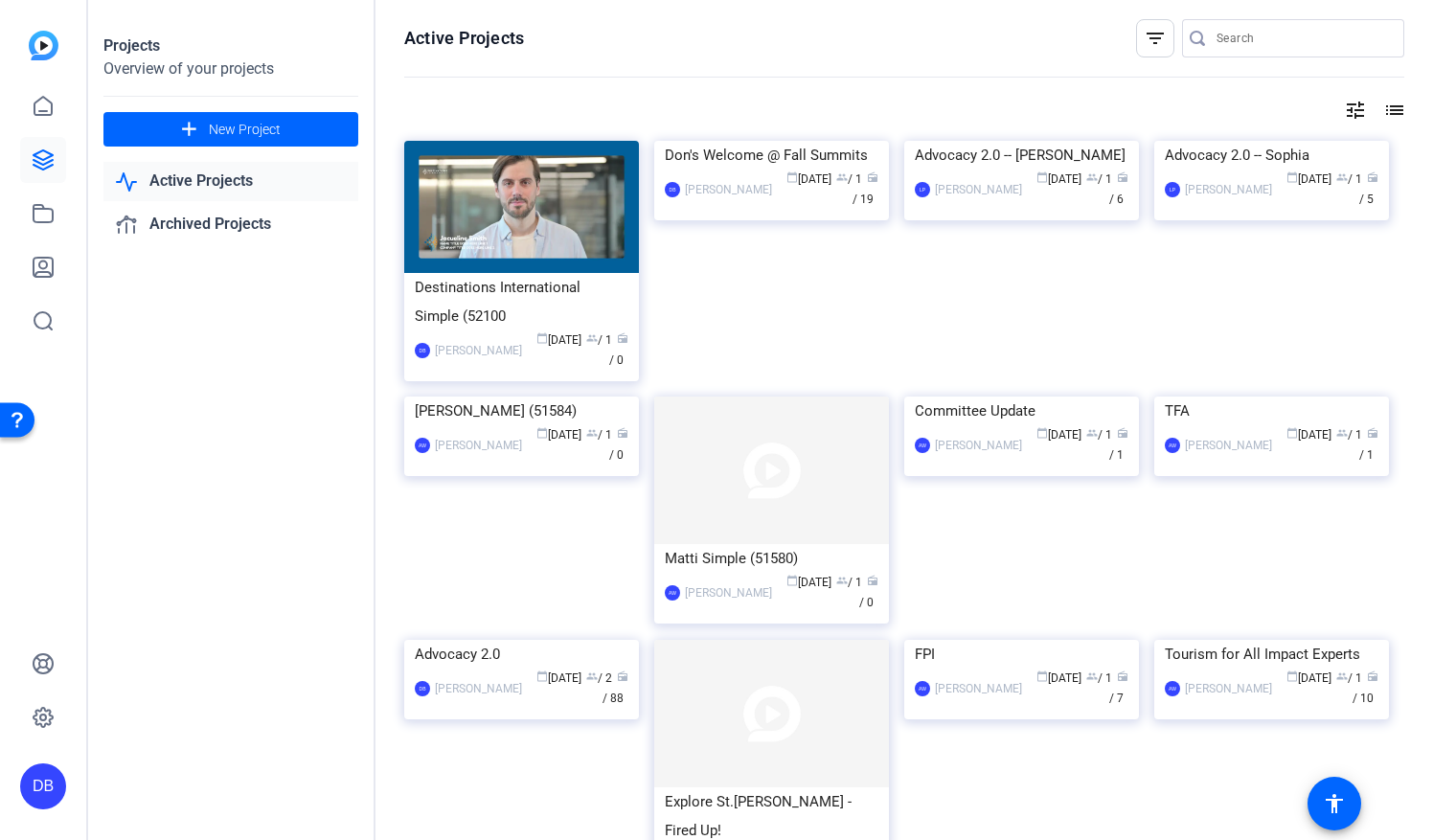
click at [217, 180] on link "Active Projects" at bounding box center [231, 181] width 254 height 39
click at [737, 200] on div "[PERSON_NAME]" at bounding box center [727, 189] width 87 height 19
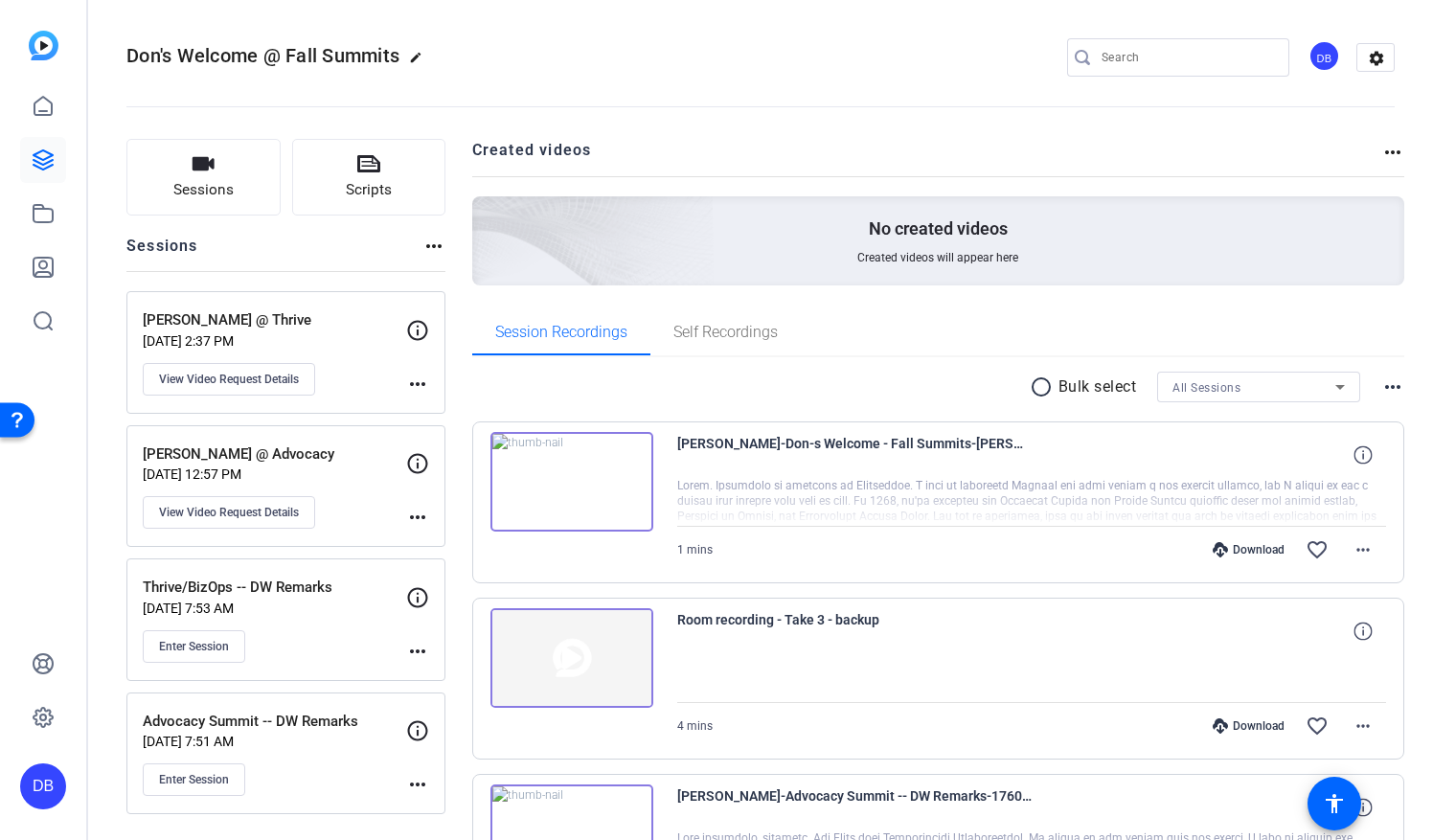
click at [46, 54] on img at bounding box center [44, 46] width 30 height 30
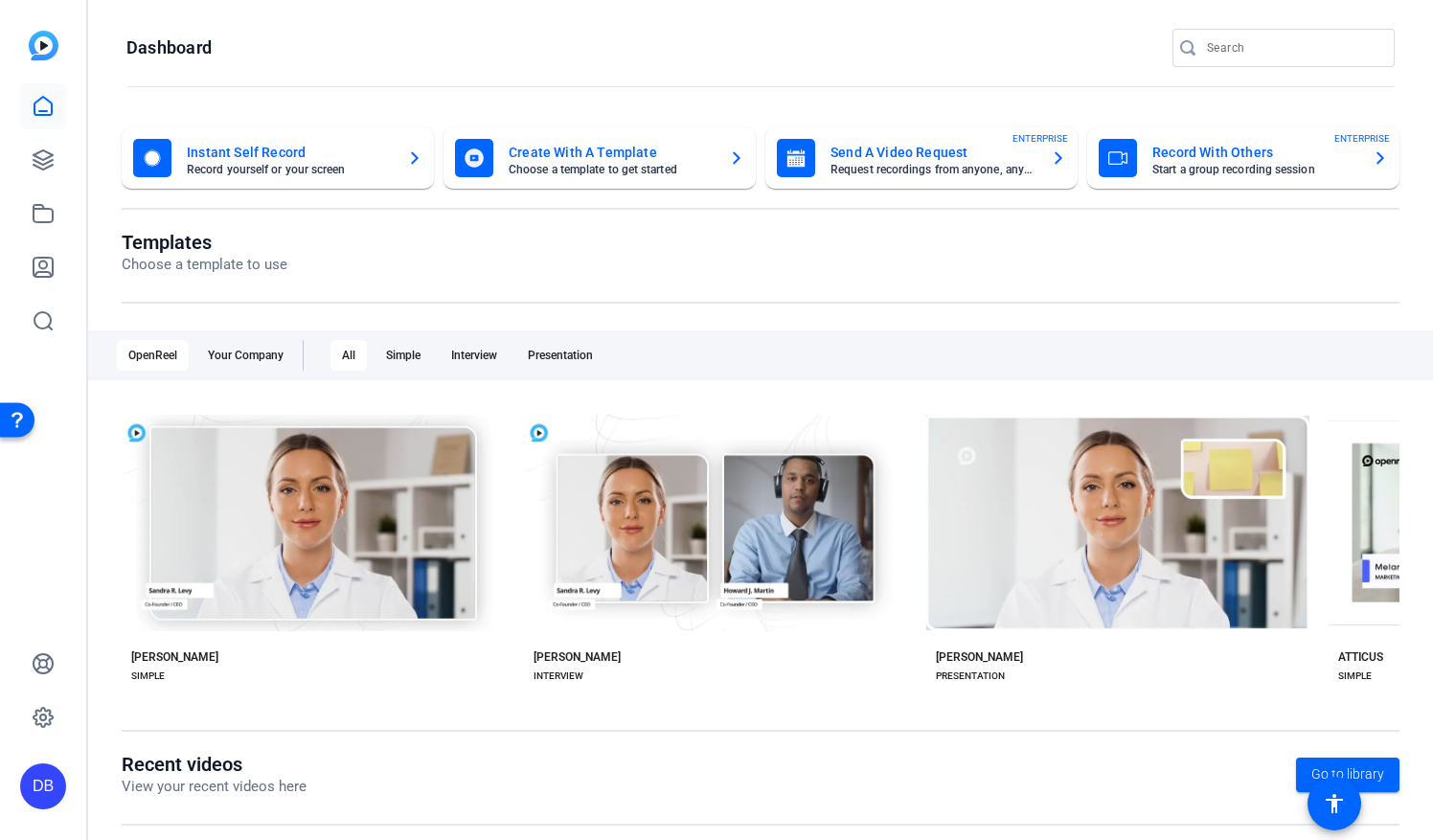
click at [604, 171] on mat-card-subtitle "Choose a template to get started" at bounding box center [611, 170] width 205 height 12
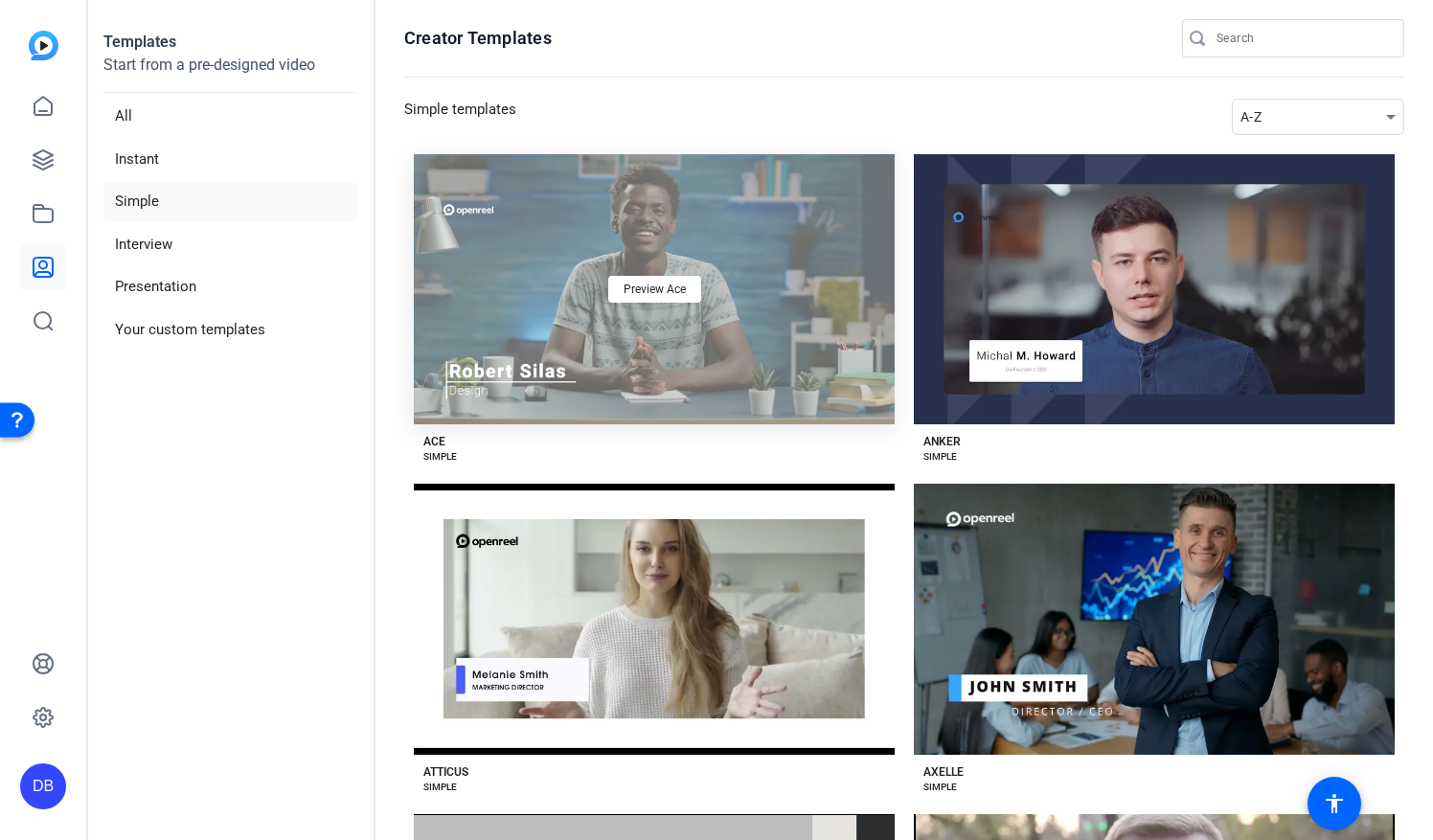
click at [631, 343] on div "Preview Ace" at bounding box center [655, 289] width 481 height 270
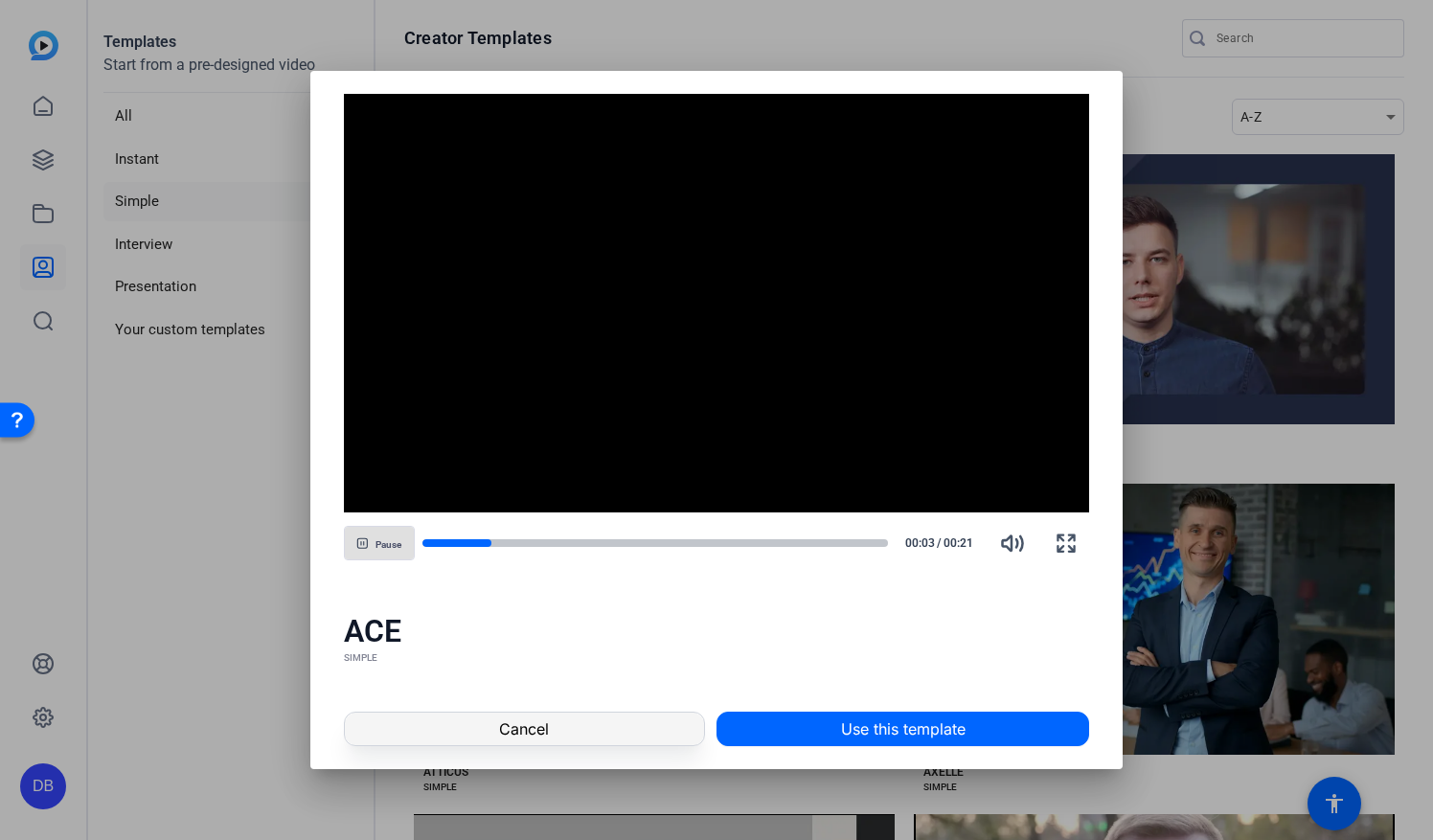
click at [552, 727] on span at bounding box center [525, 728] width 359 height 46
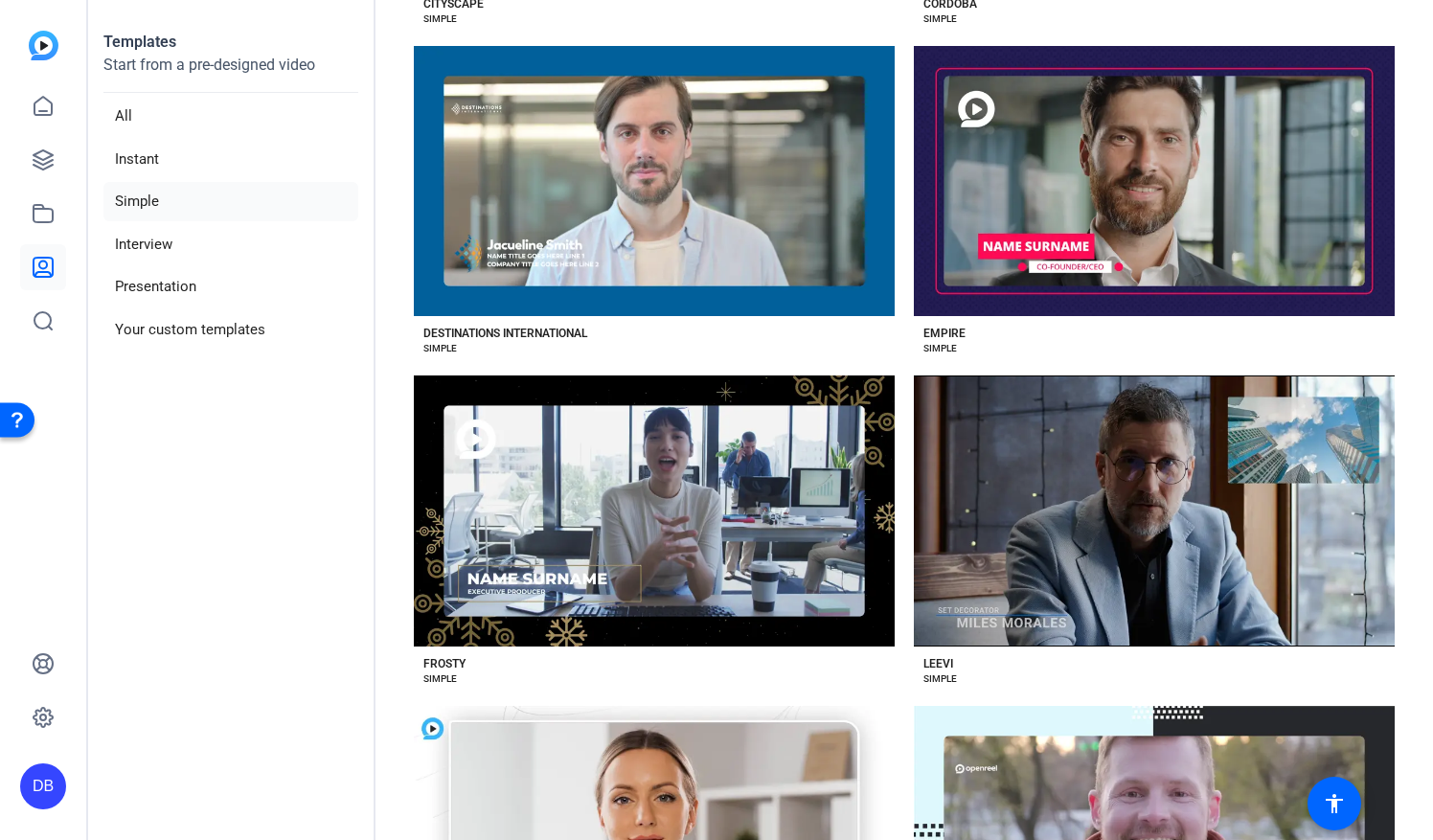
scroll to position [1820, 0]
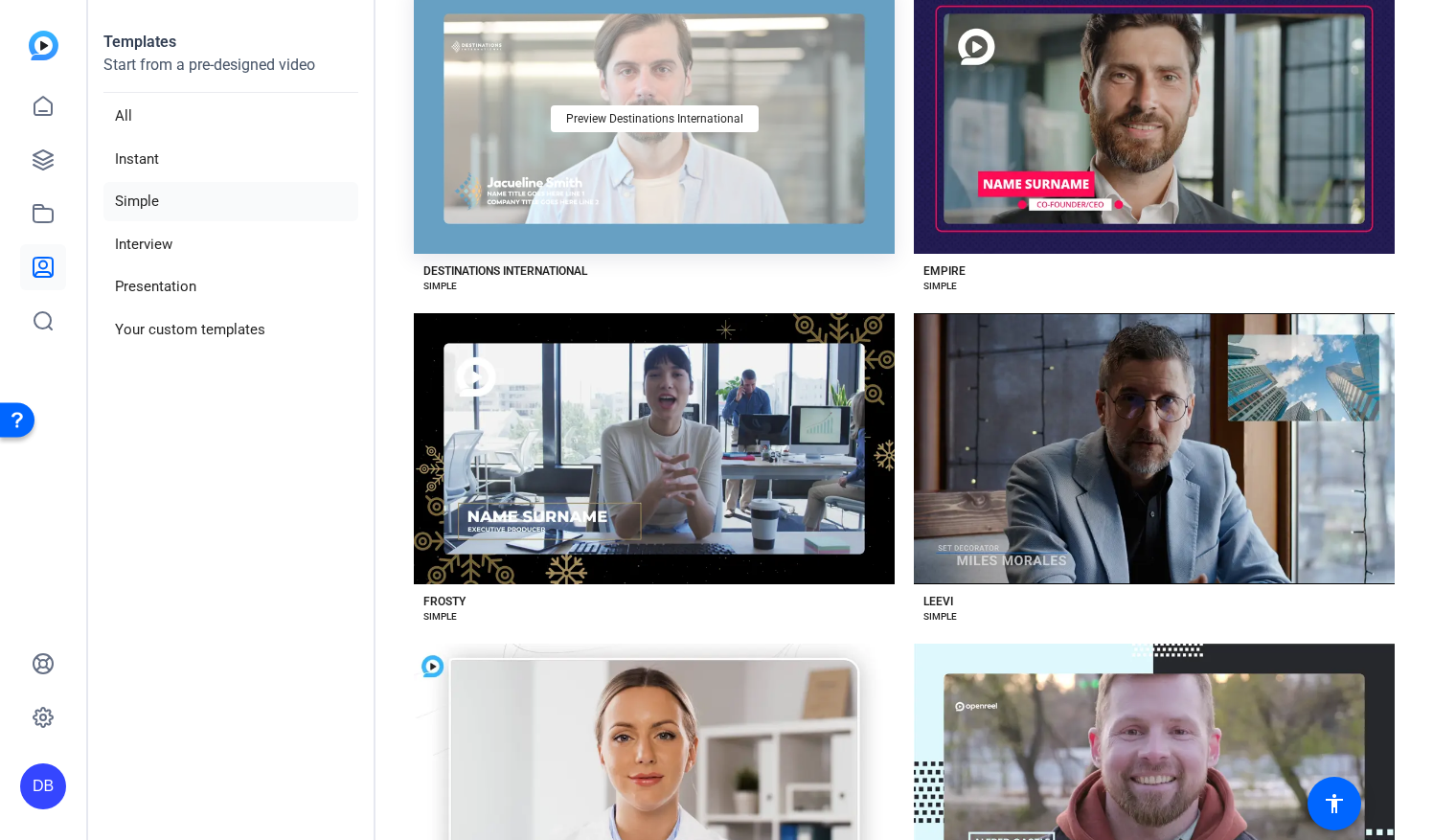
click at [705, 186] on div "Preview Destinations International" at bounding box center [655, 119] width 481 height 270
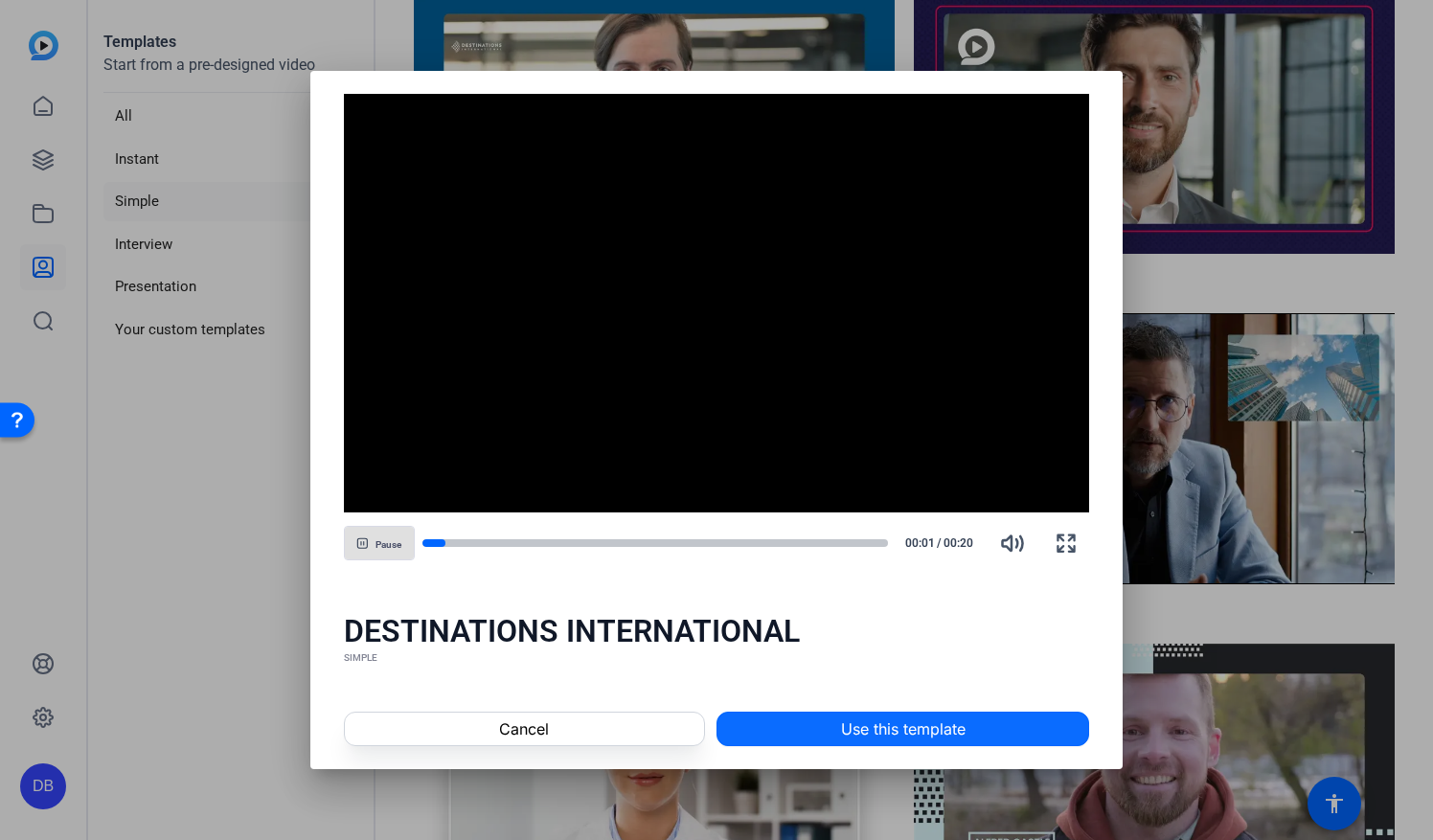
click at [783, 714] on span at bounding box center [902, 728] width 370 height 46
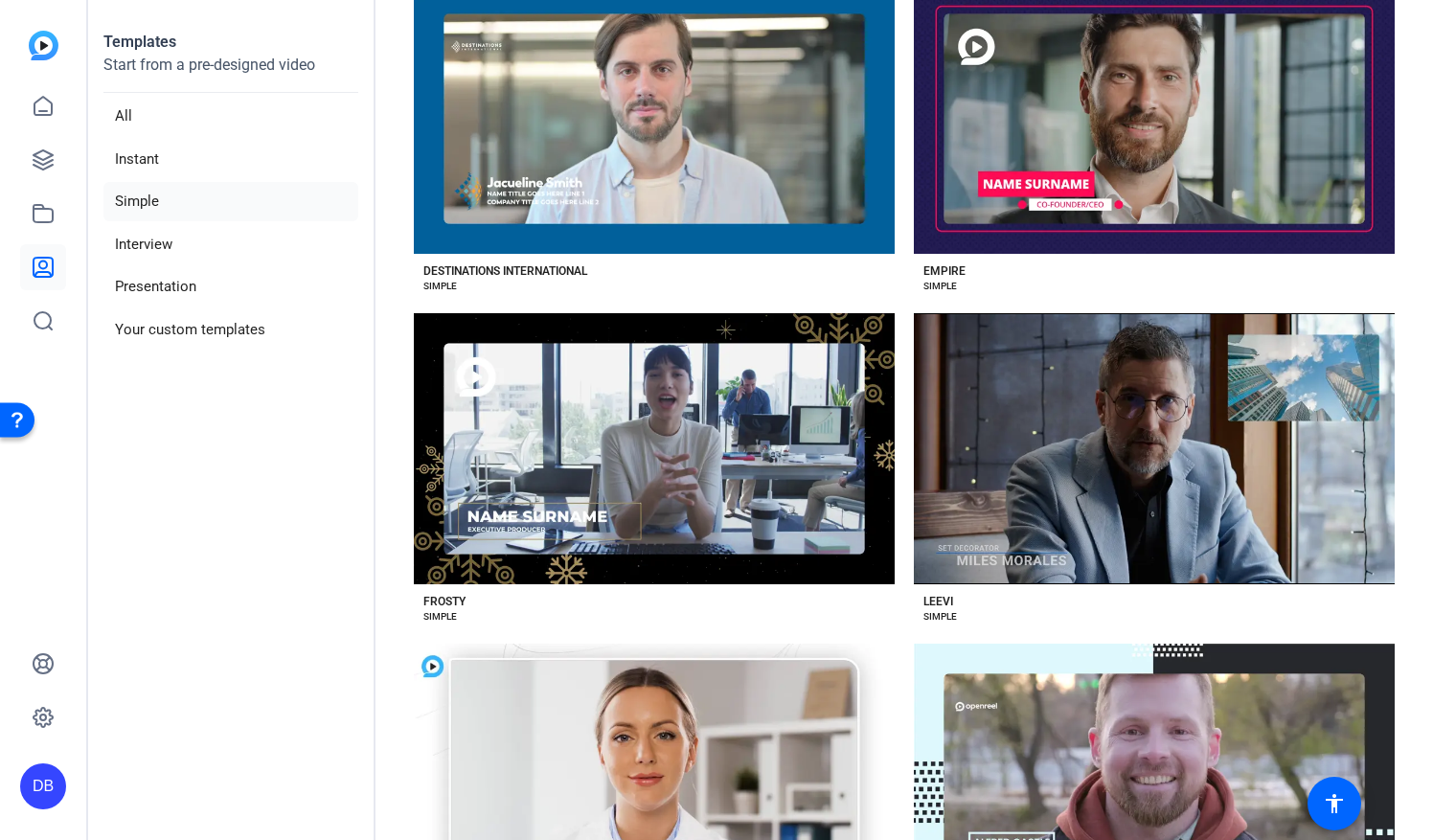
scroll to position [1789, 0]
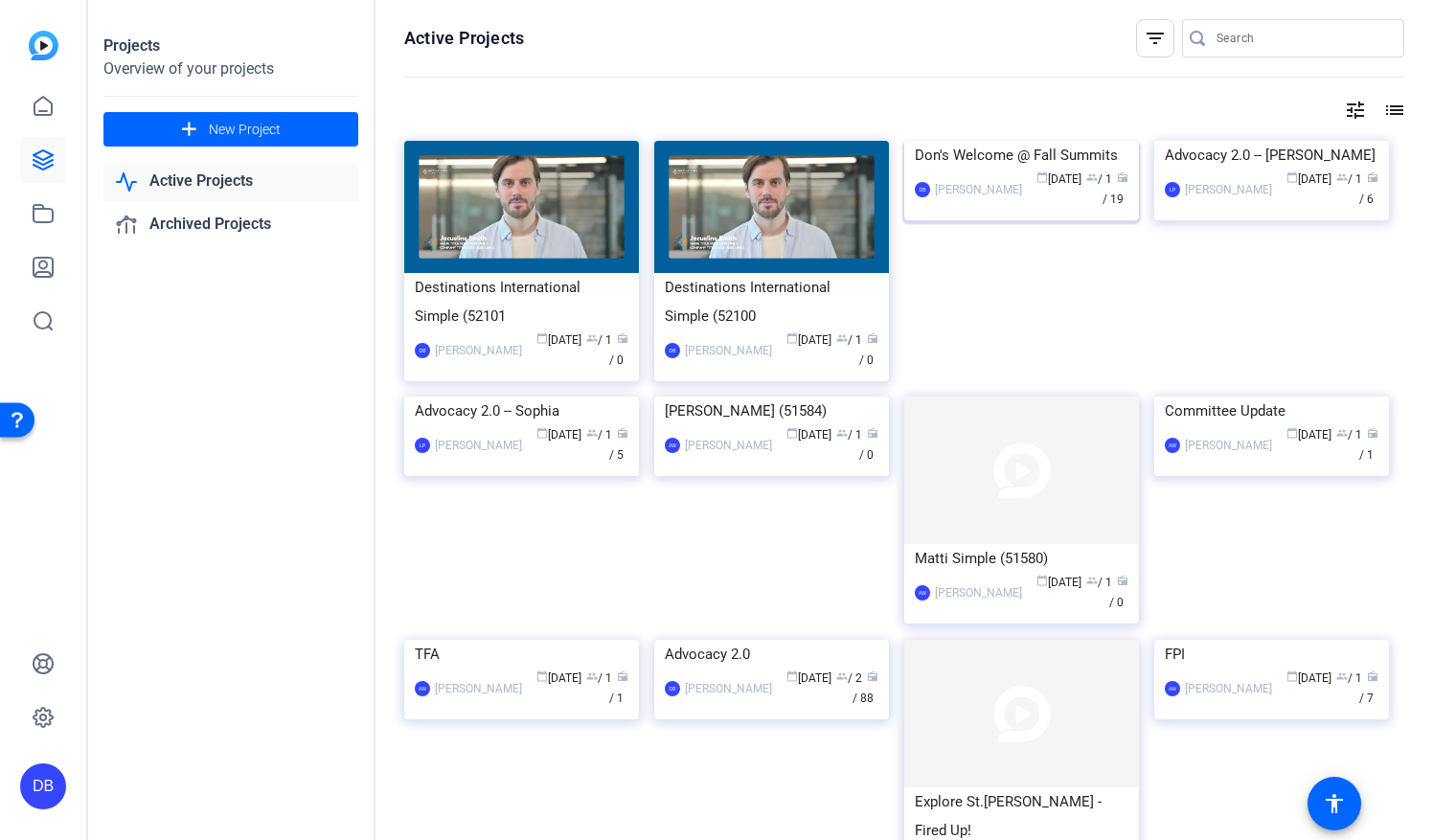
click at [919, 210] on div "DB [PERSON_NAME] calendar_today [DATE] group / 1 radio / 19" at bounding box center [1022, 190] width 214 height 40
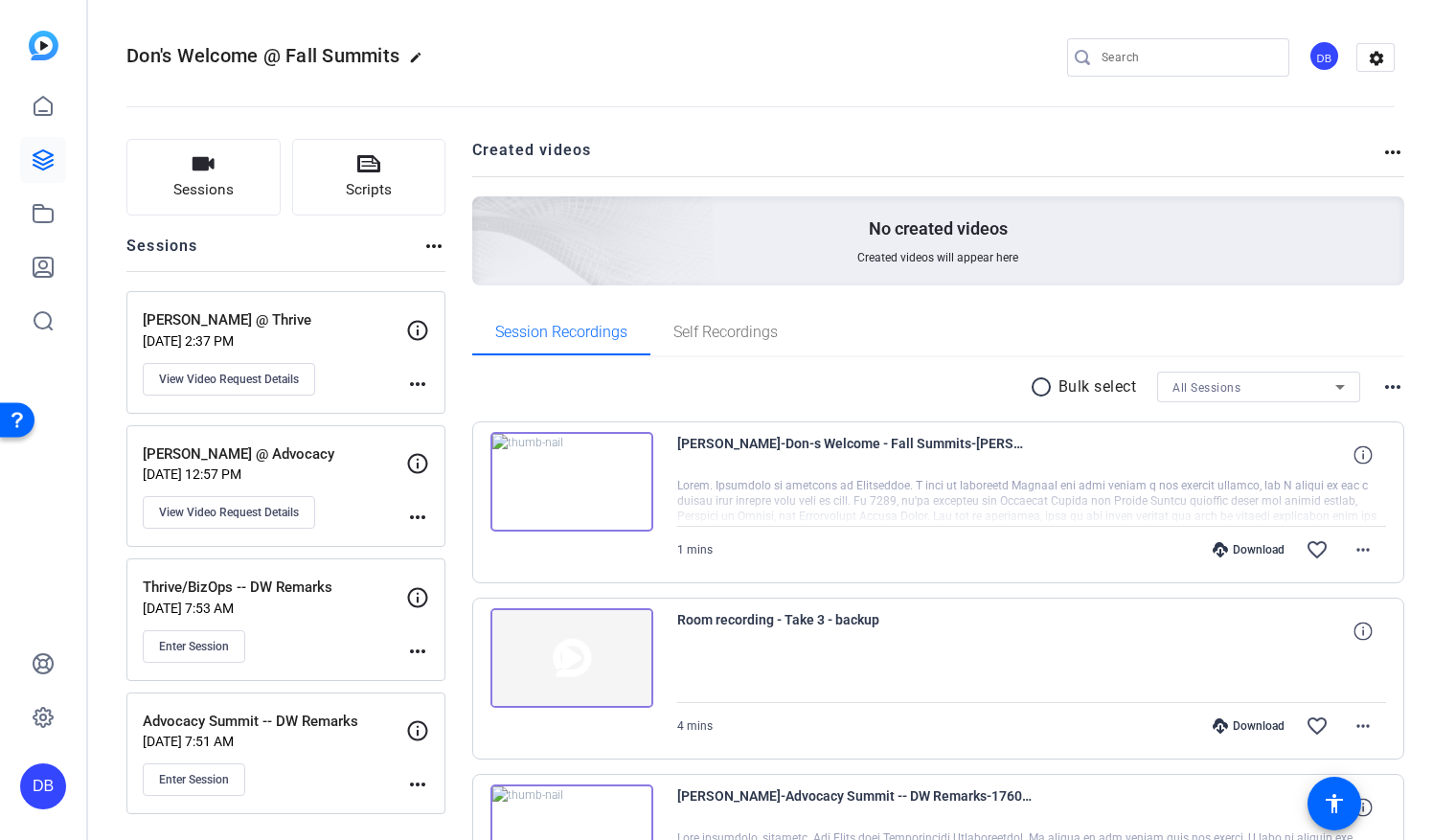
click at [629, 464] on img at bounding box center [571, 482] width 163 height 100
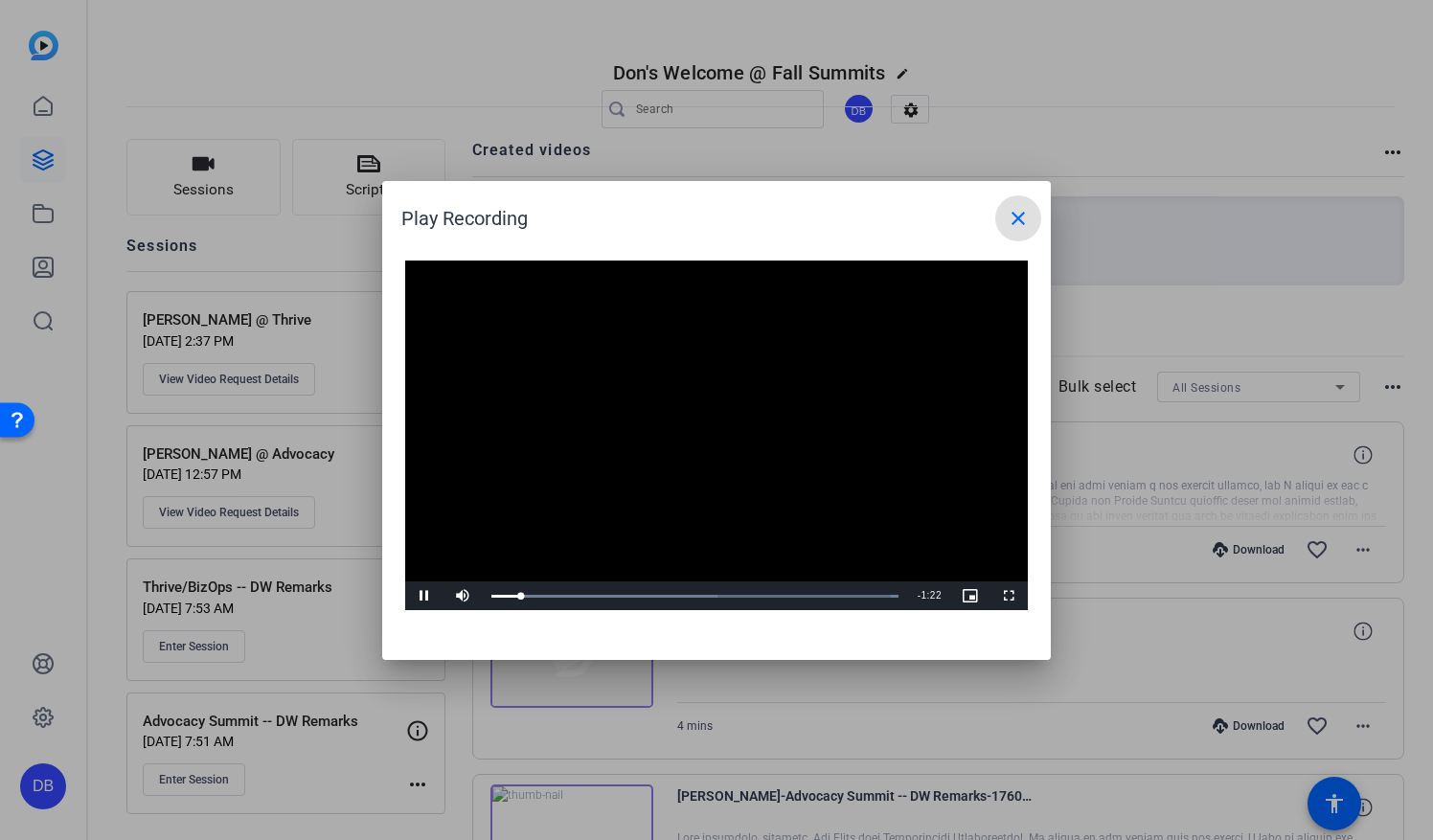
click at [1017, 222] on mat-icon "close" at bounding box center [1018, 217] width 23 height 23
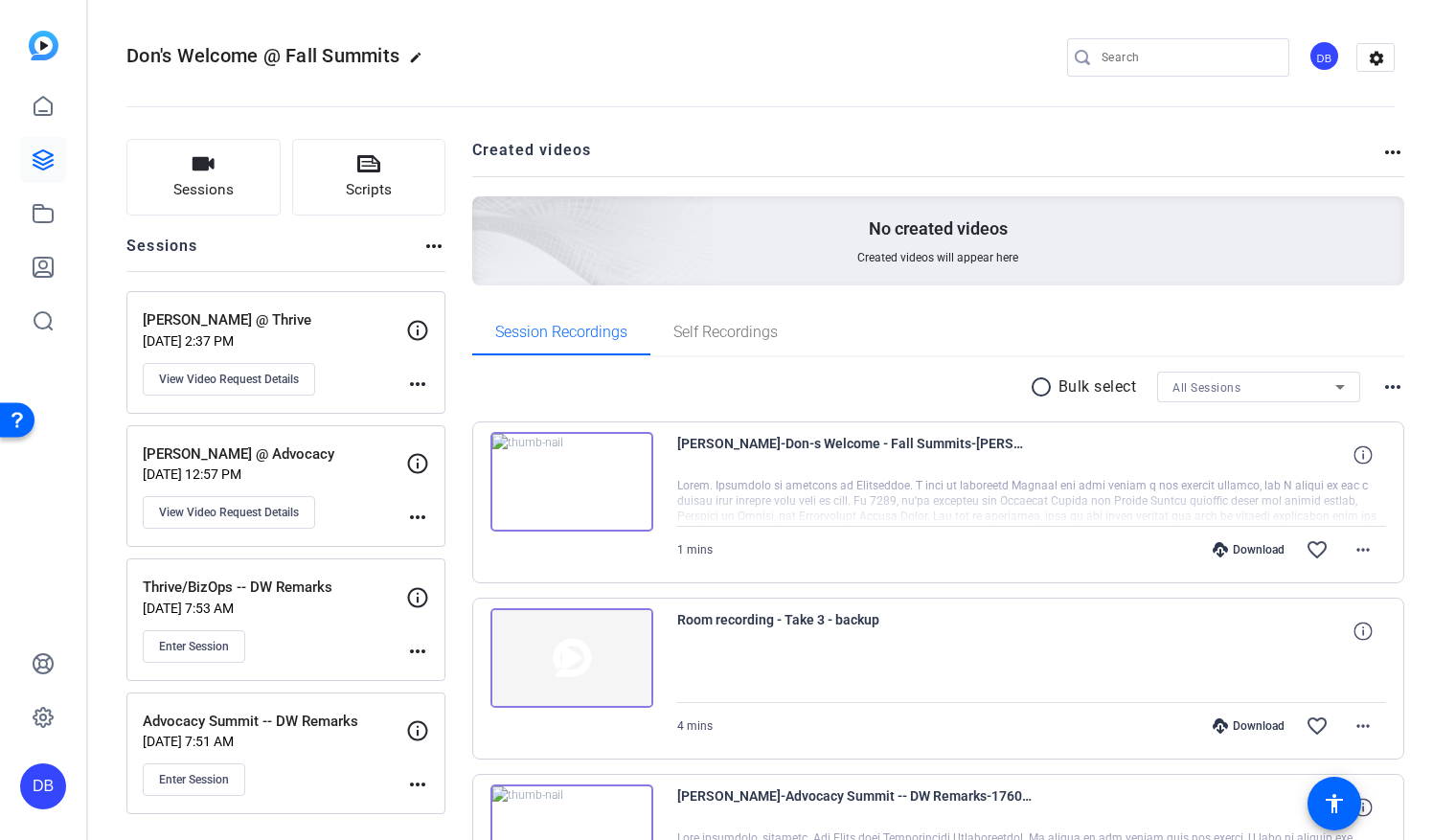
click at [560, 154] on h2 "Created videos" at bounding box center [927, 157] width 910 height 37
click at [43, 269] on icon at bounding box center [43, 266] width 19 height 19
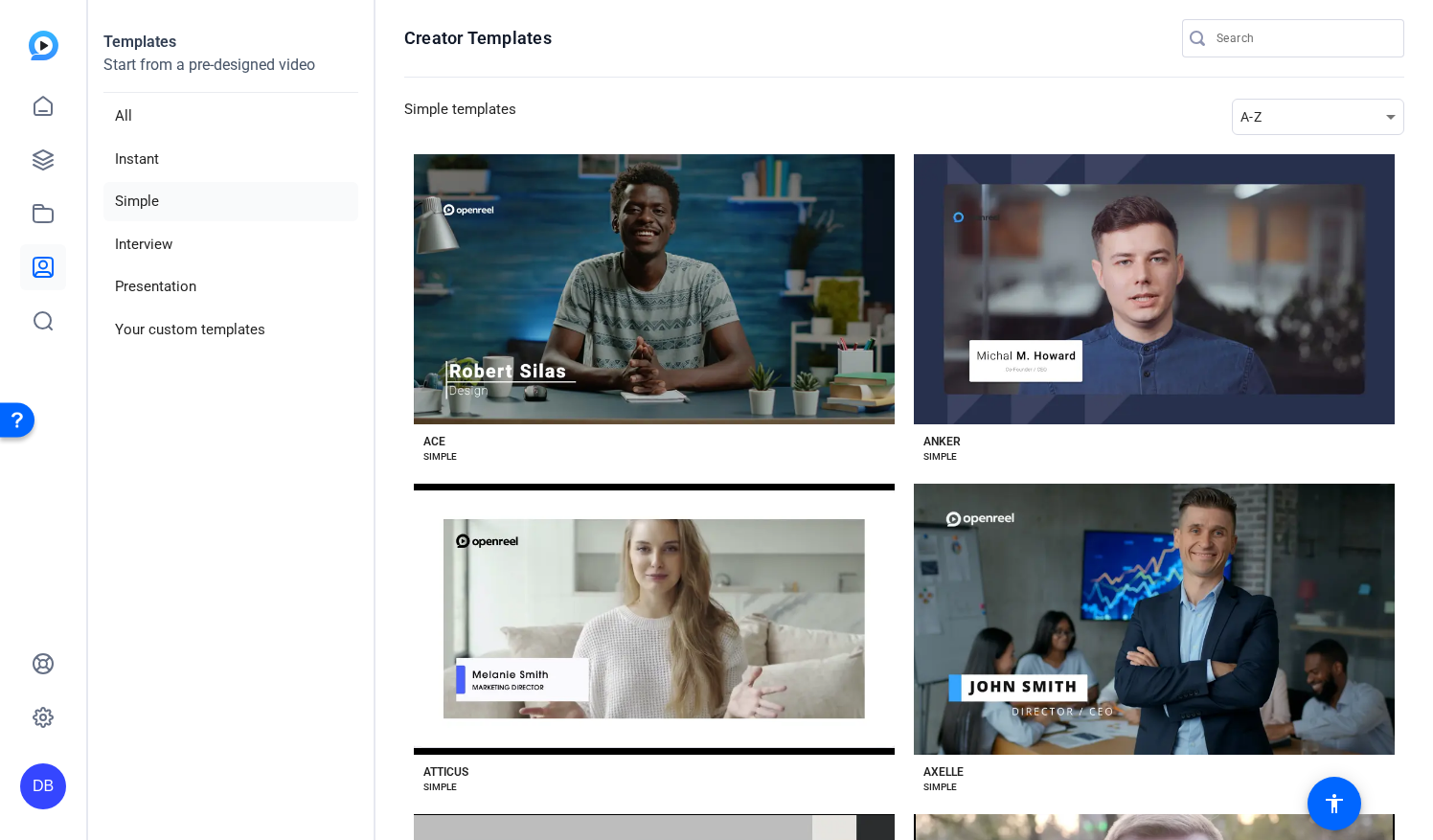
click at [203, 72] on p "Start from a pre-designed video" at bounding box center [231, 73] width 254 height 39
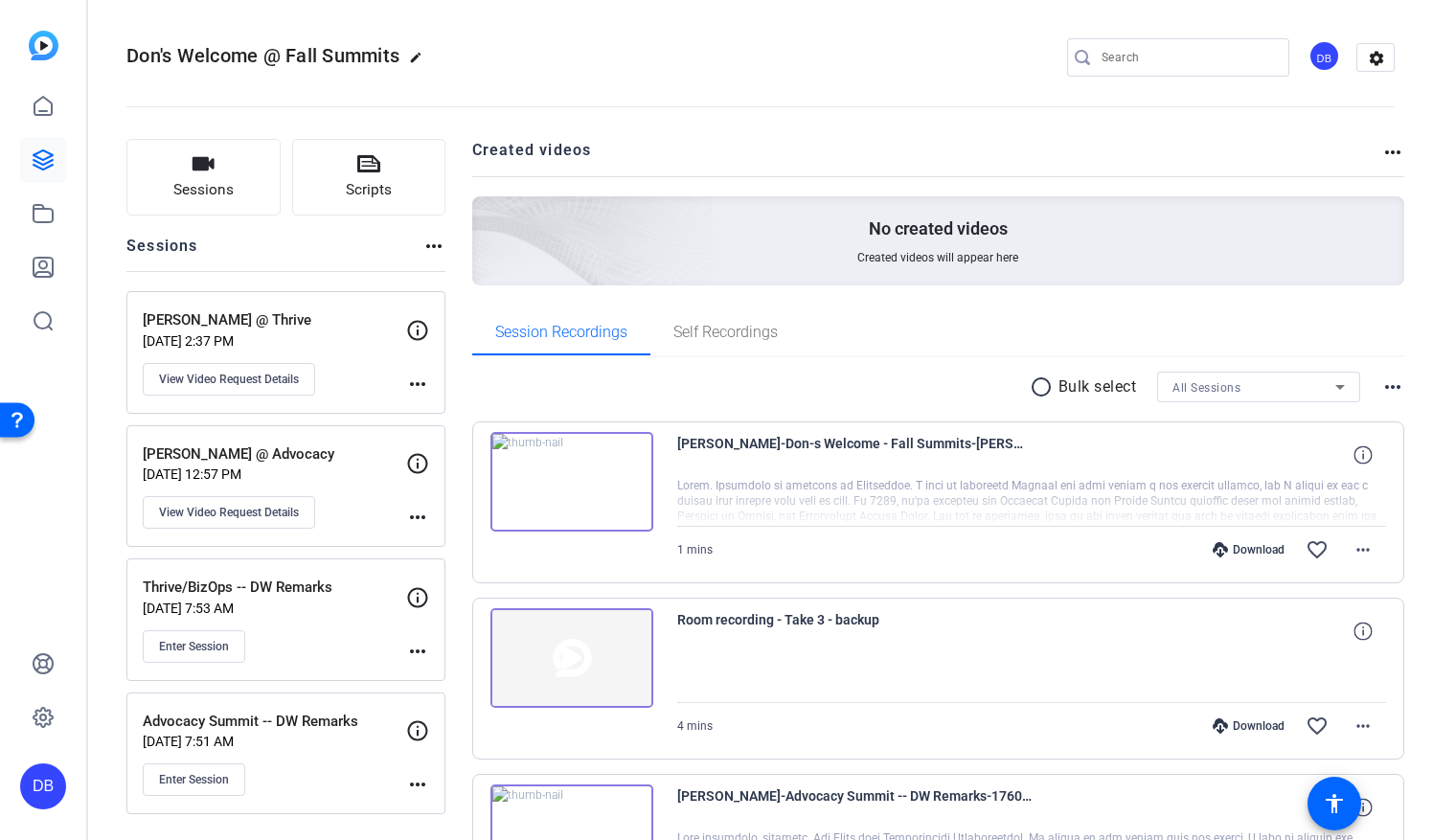
click at [37, 42] on img at bounding box center [44, 46] width 30 height 30
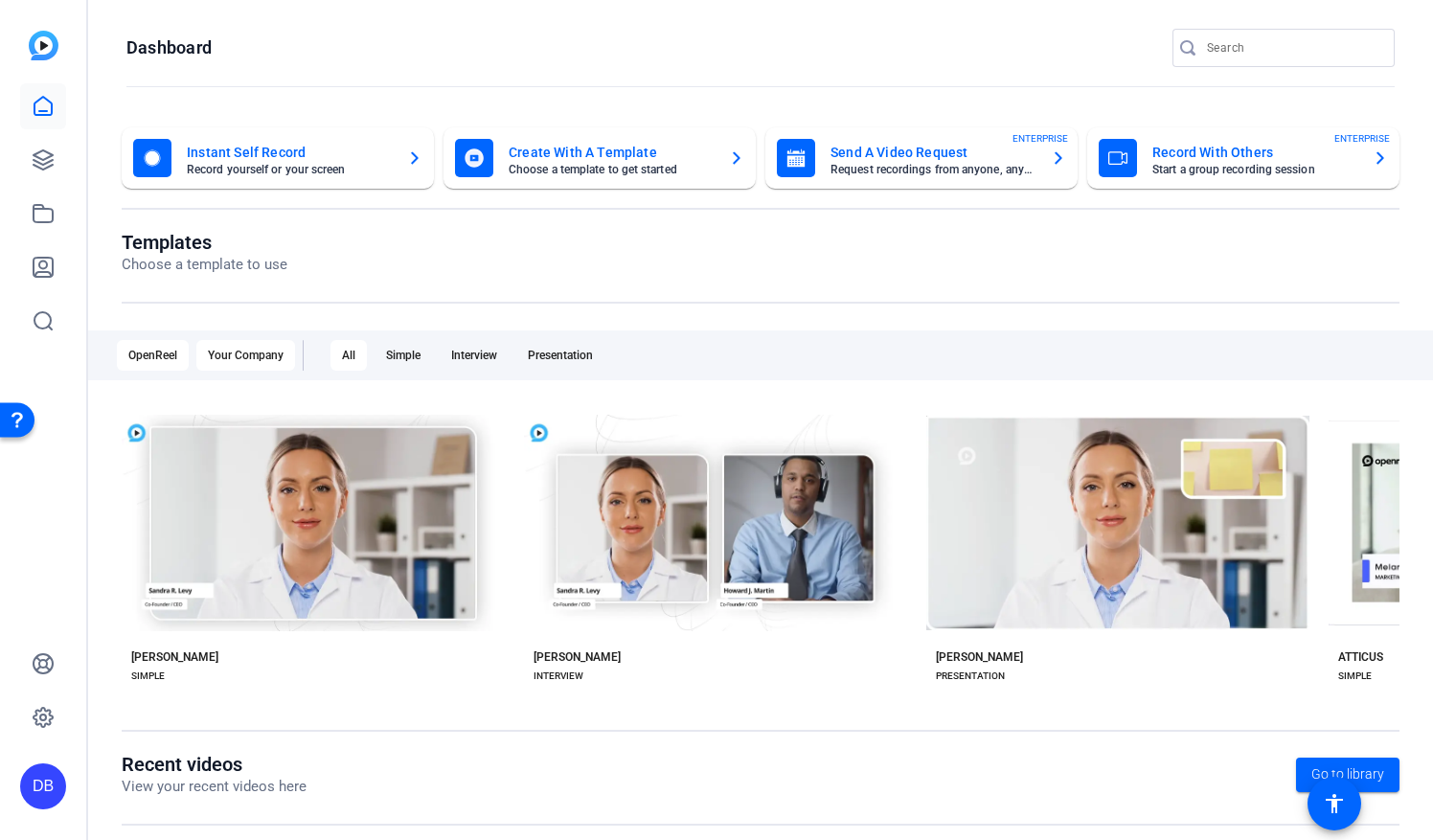
click at [225, 362] on div "Your Company" at bounding box center [245, 355] width 99 height 31
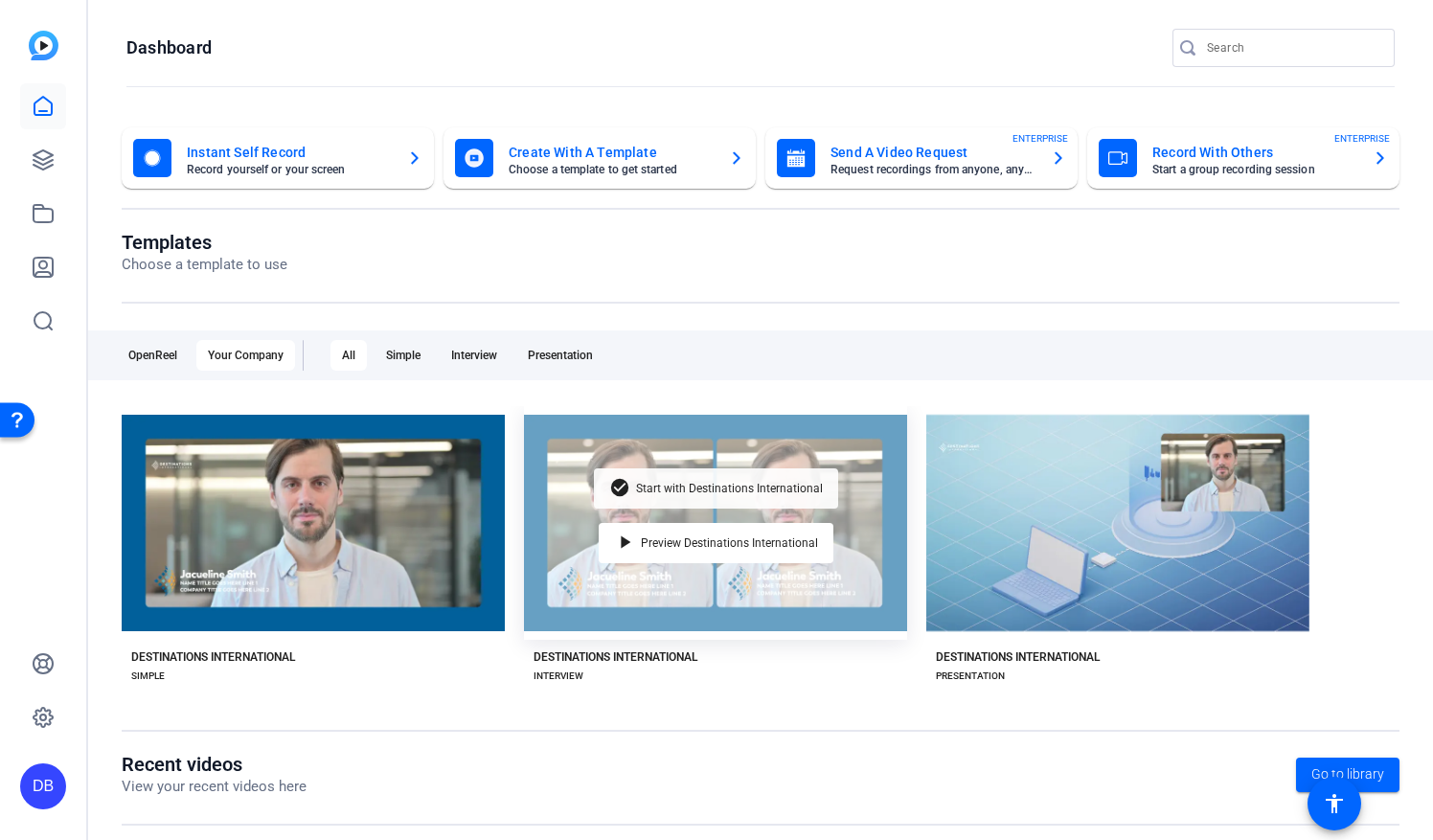
click at [669, 485] on span "Start with Destinations International" at bounding box center [728, 489] width 187 height 12
